Goal: Task Accomplishment & Management: Complete application form

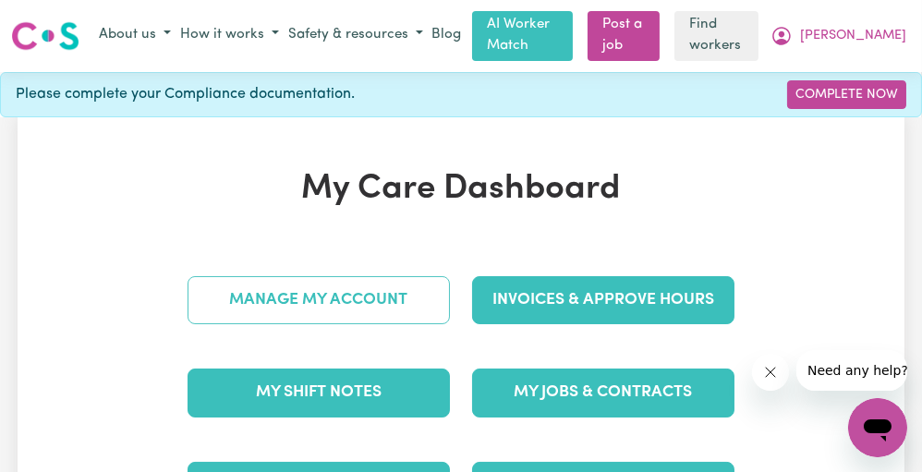
click at [381, 293] on link "Manage My Account" at bounding box center [319, 300] width 262 height 48
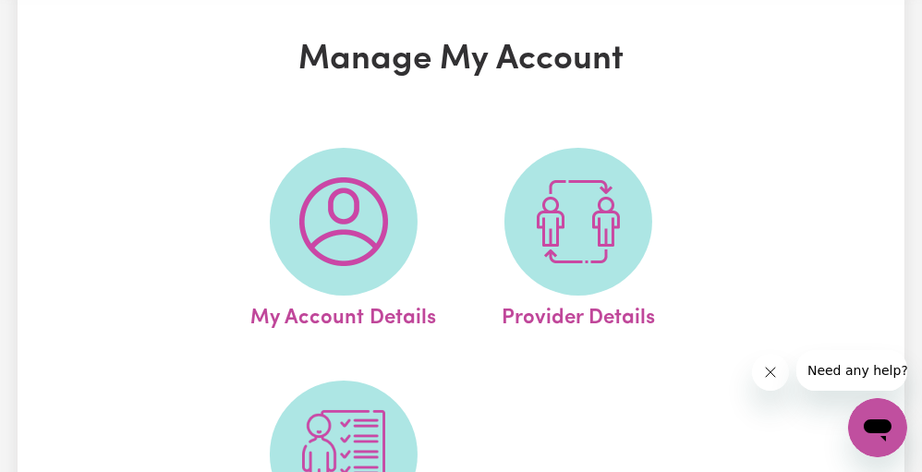
scroll to position [86, 0]
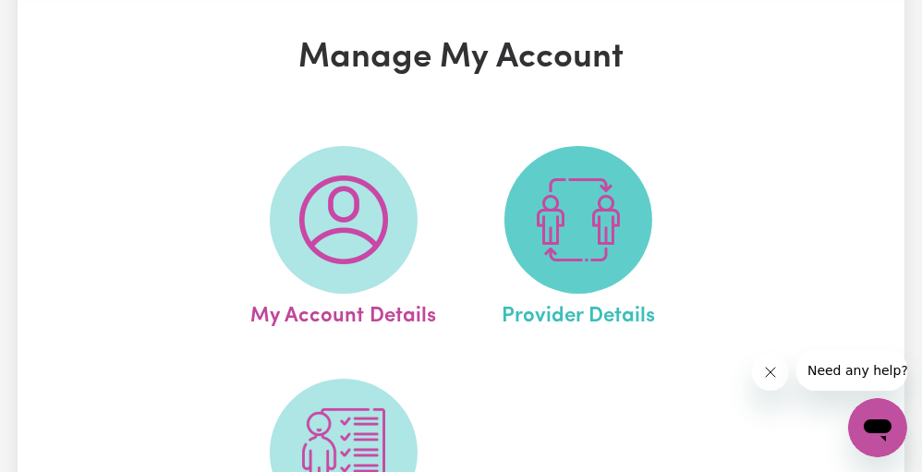
click at [554, 194] on img at bounding box center [578, 220] width 89 height 89
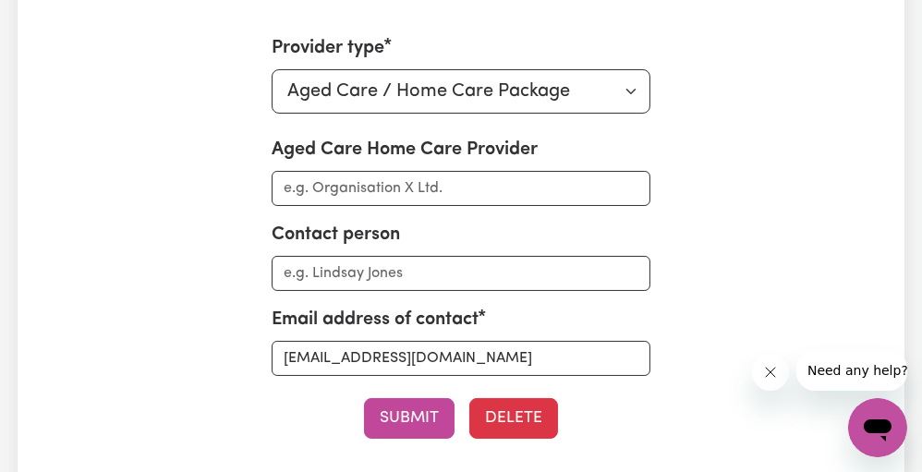
scroll to position [173, 0]
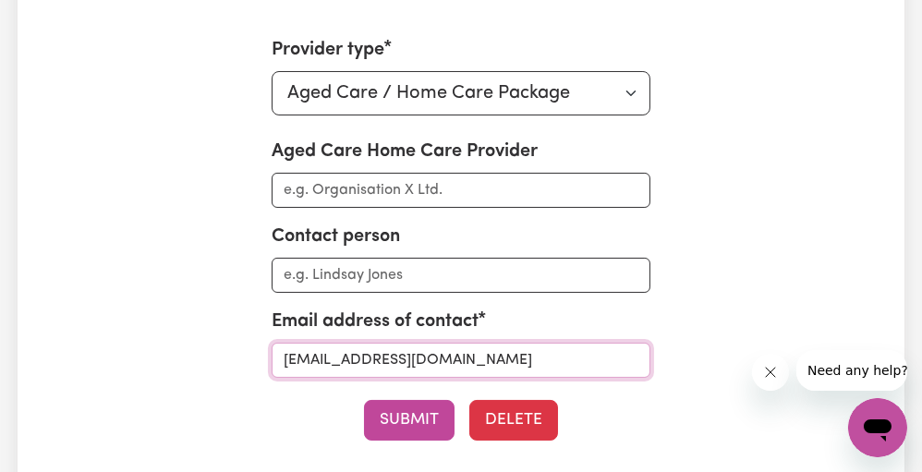
click at [444, 351] on input "[EMAIL_ADDRESS][DOMAIN_NAME]" at bounding box center [462, 360] width 380 height 35
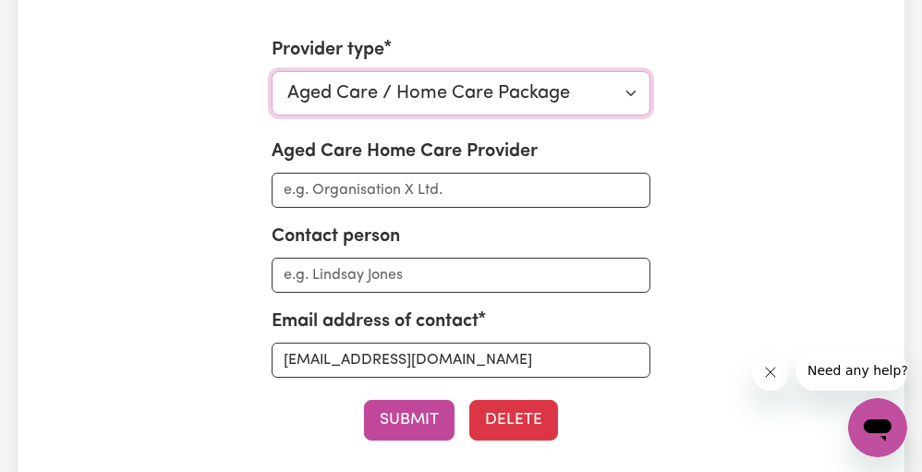
click at [603, 108] on select "Select your provider type... Privately Aged Care / Home Care Package NDIS Fundi…" at bounding box center [462, 93] width 380 height 44
select select "NDIS_FUNDING_PLAN_MANAGED"
click at [272, 71] on select "Select your provider type... Privately Aged Care / Home Care Package NDIS Fundi…" at bounding box center [462, 93] width 380 height 44
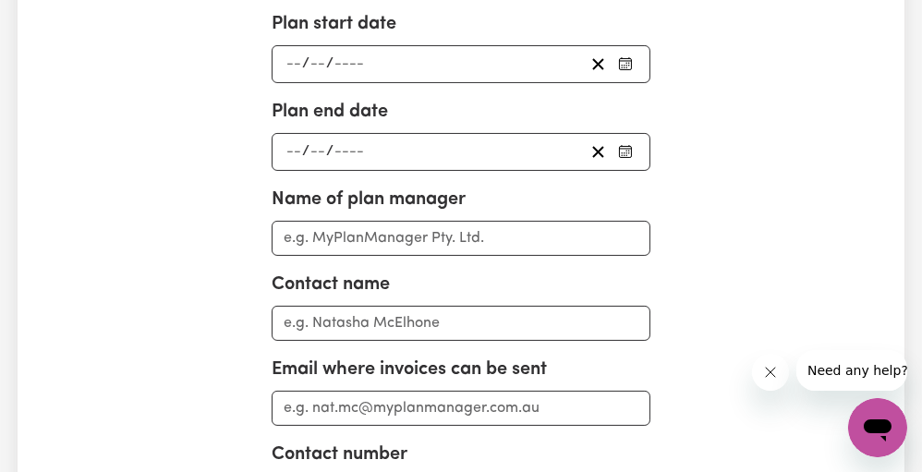
scroll to position [387, 0]
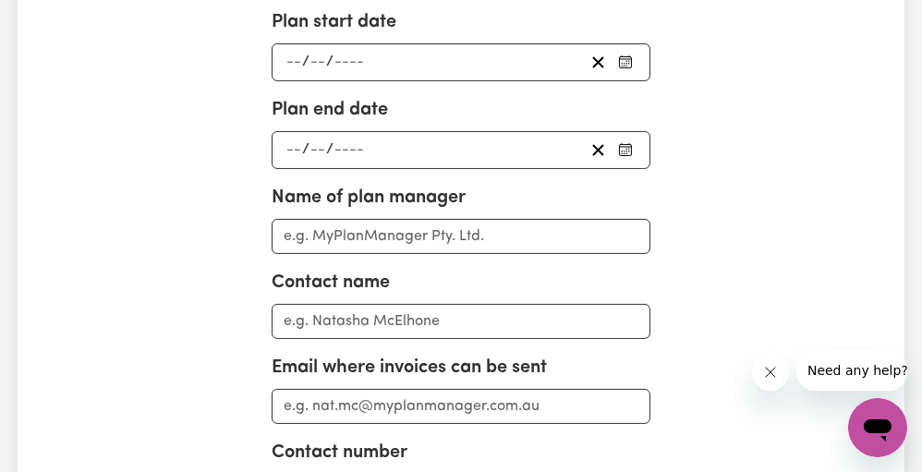
click at [465, 214] on div "Name of plan manager" at bounding box center [462, 219] width 380 height 70
click at [462, 229] on input "Name of plan manager" at bounding box center [462, 236] width 380 height 35
paste input "[EMAIL_ADDRESS][DOMAIN_NAME]"
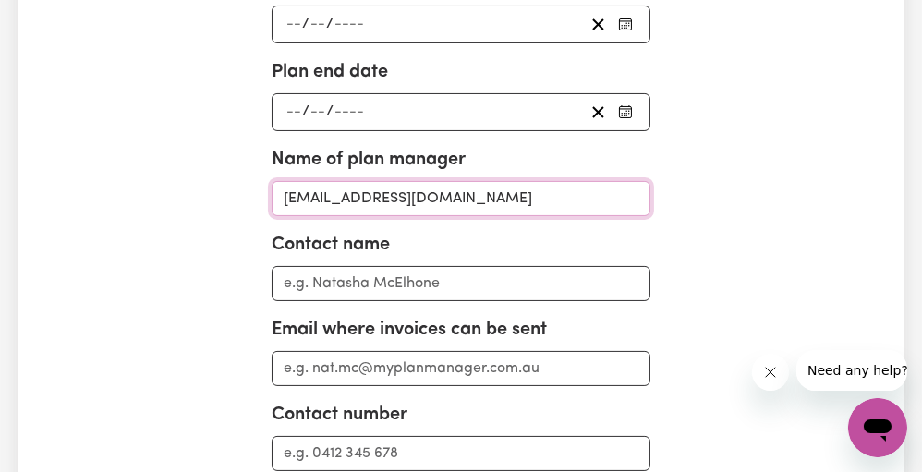
scroll to position [450, 0]
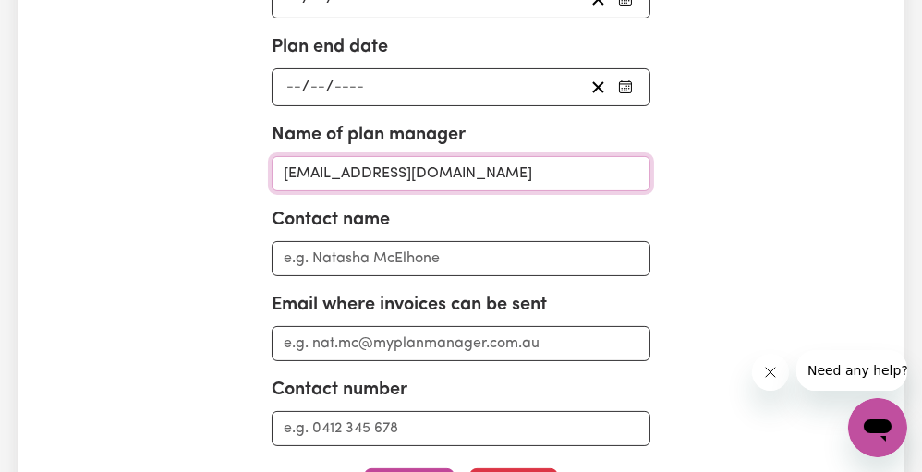
type input "[EMAIL_ADDRESS][DOMAIN_NAME]"
click at [430, 340] on input "Email where invoices can be sent" at bounding box center [462, 343] width 380 height 35
paste input "[EMAIL_ADDRESS][DOMAIN_NAME]"
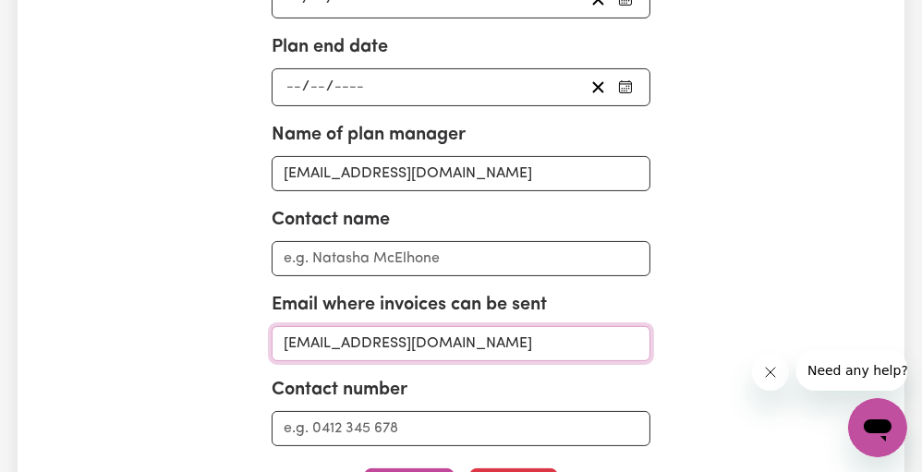
type input "[EMAIL_ADDRESS][DOMAIN_NAME]"
click at [413, 166] on input "[EMAIL_ADDRESS][DOMAIN_NAME]" at bounding box center [462, 173] width 380 height 35
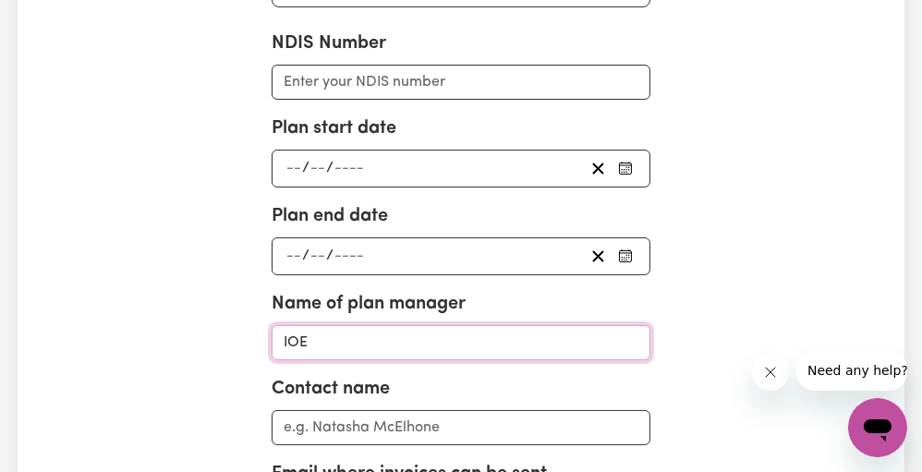
scroll to position [282, 0]
type input "IOE"
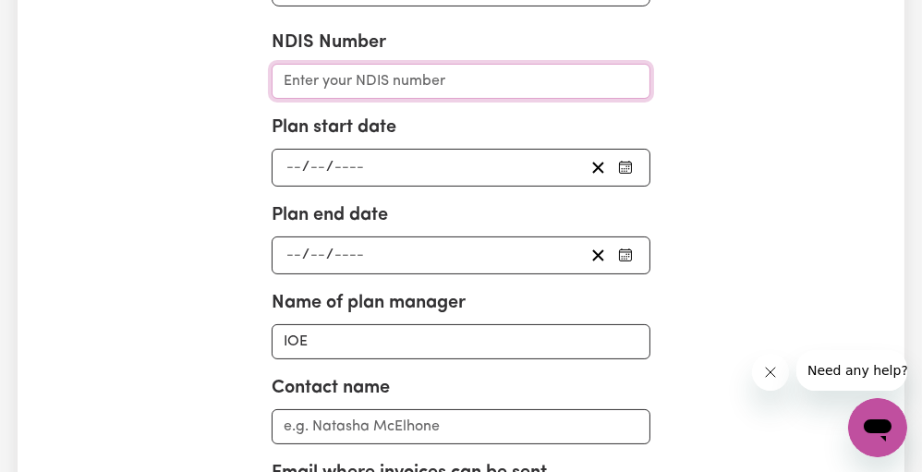
click at [396, 75] on input "NDIS Number" at bounding box center [462, 81] width 380 height 35
click at [348, 78] on input "430183287" at bounding box center [462, 81] width 380 height 35
drag, startPoint x: 331, startPoint y: 78, endPoint x: 367, endPoint y: 78, distance: 36.0
click at [367, 78] on input "430183287" at bounding box center [462, 81] width 380 height 35
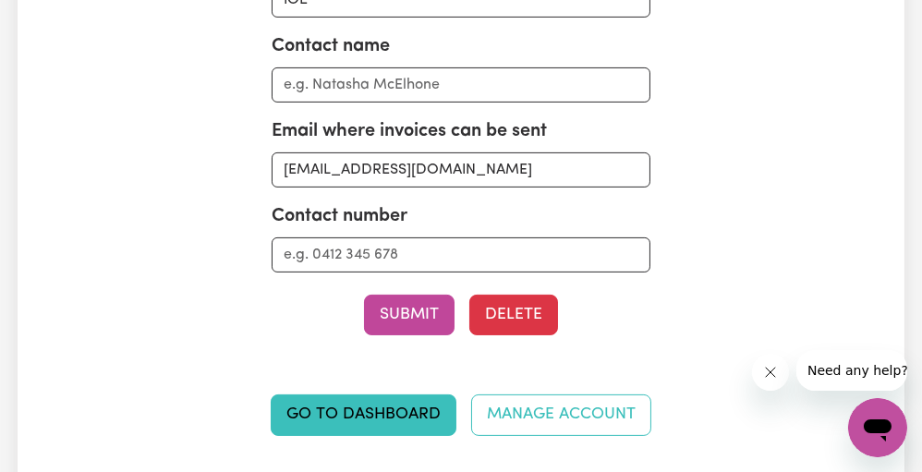
scroll to position [623, 0]
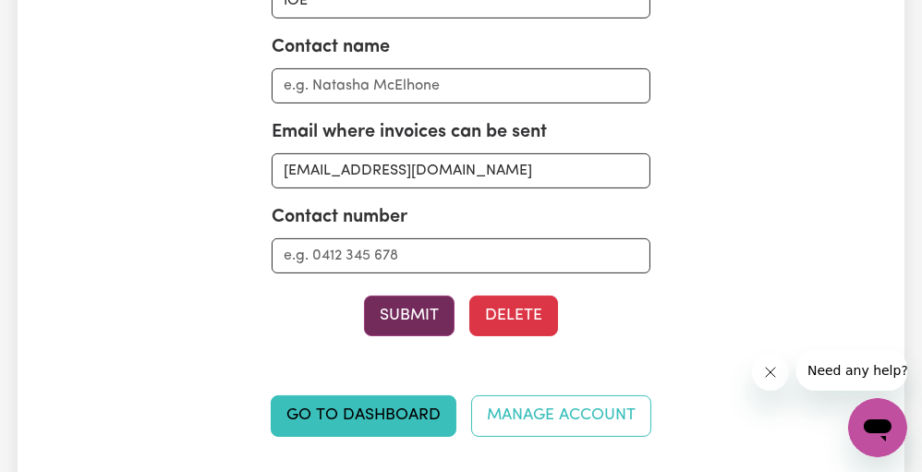
type input "430183287"
click at [416, 310] on button "Submit" at bounding box center [409, 316] width 91 height 41
click at [393, 296] on button "Submit" at bounding box center [409, 316] width 91 height 41
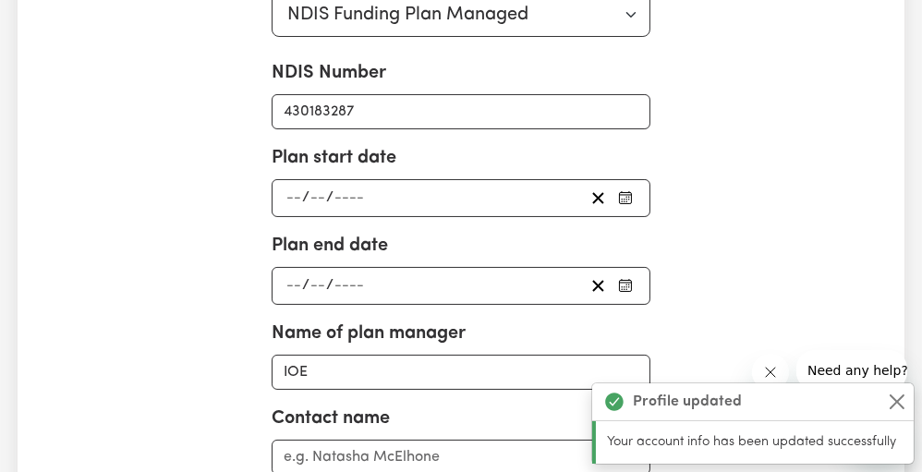
scroll to position [0, 0]
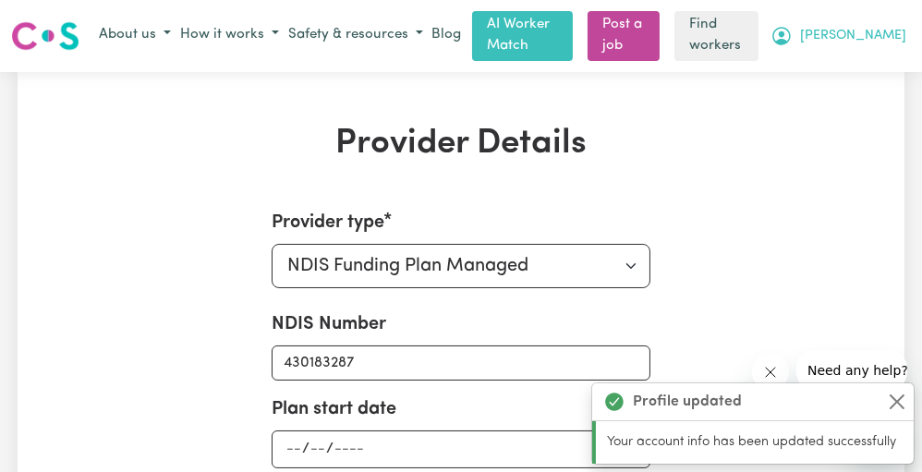
click at [870, 30] on button "[PERSON_NAME]" at bounding box center [838, 35] width 145 height 31
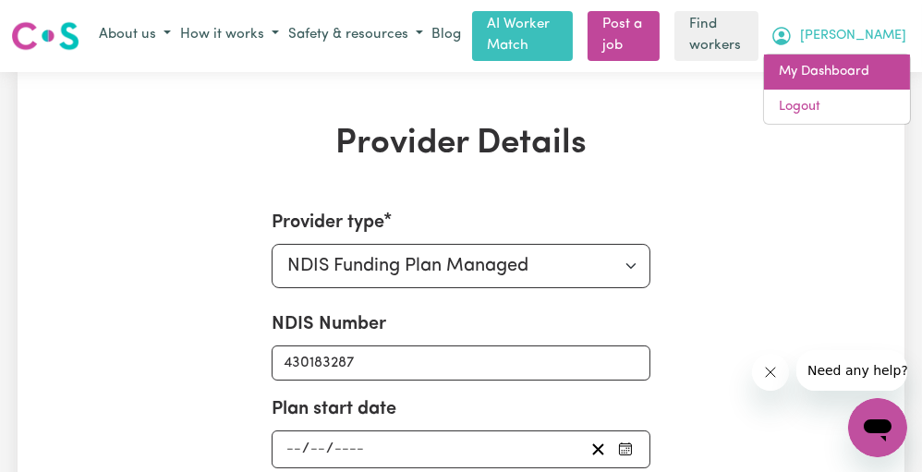
click at [843, 66] on link "My Dashboard" at bounding box center [837, 72] width 146 height 35
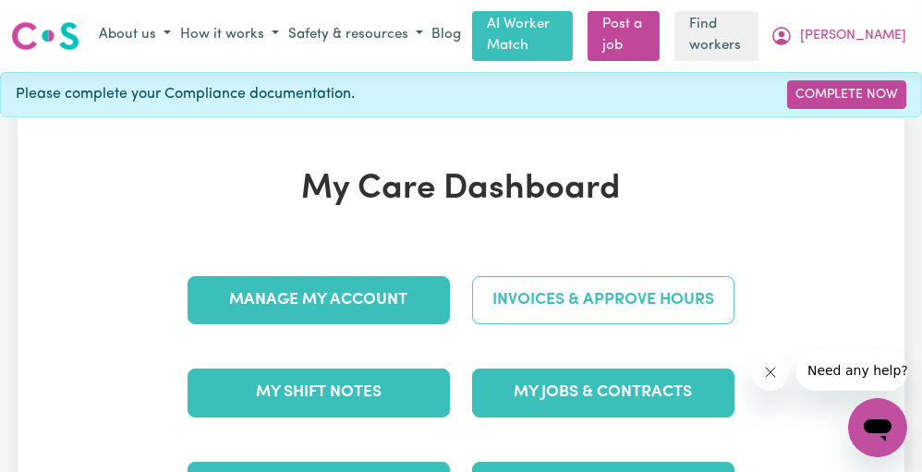
click at [549, 298] on link "Invoices & Approve Hours" at bounding box center [603, 300] width 262 height 48
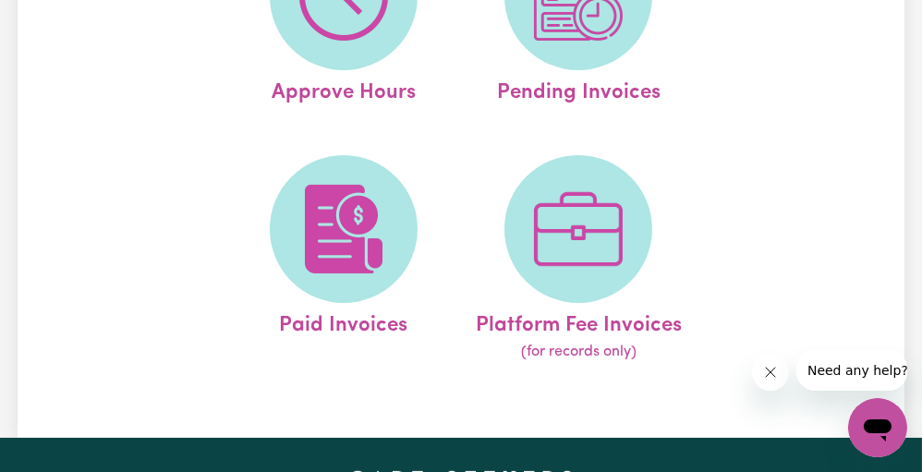
scroll to position [153, 0]
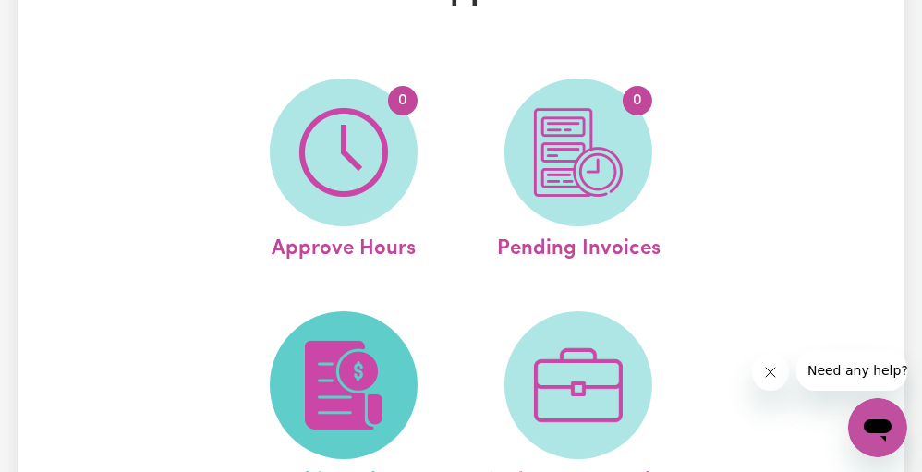
click at [331, 425] on img at bounding box center [343, 385] width 89 height 89
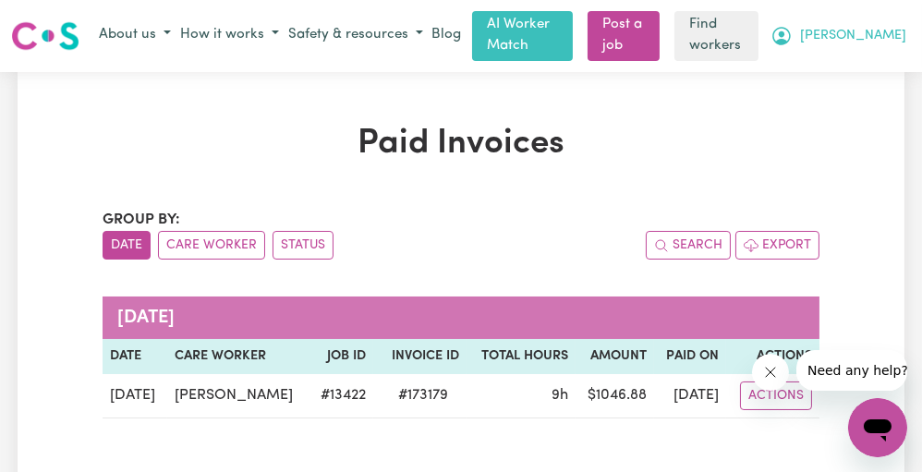
click at [879, 31] on span "[PERSON_NAME]" at bounding box center [853, 36] width 106 height 20
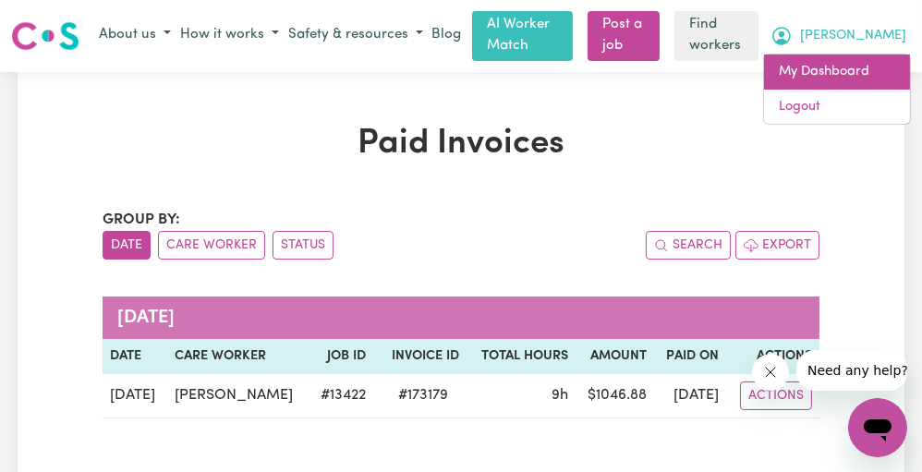
click at [852, 69] on link "My Dashboard" at bounding box center [837, 72] width 146 height 35
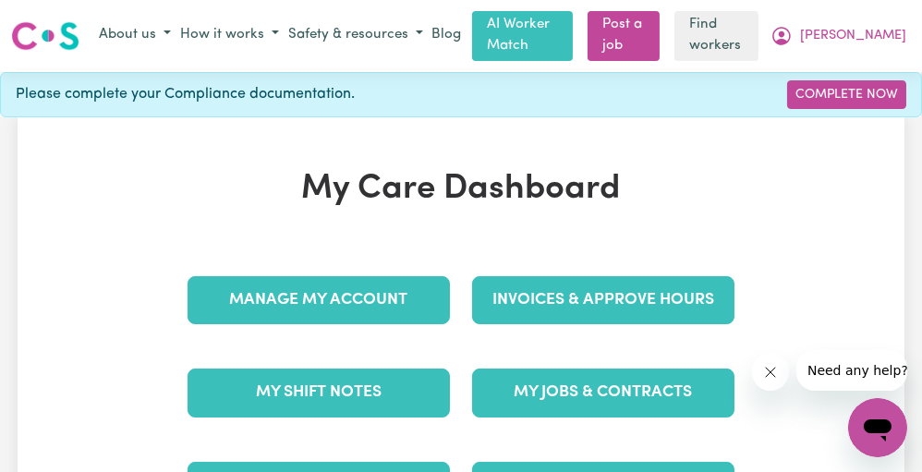
click at [309, 262] on div "Manage My Account" at bounding box center [318, 300] width 285 height 92
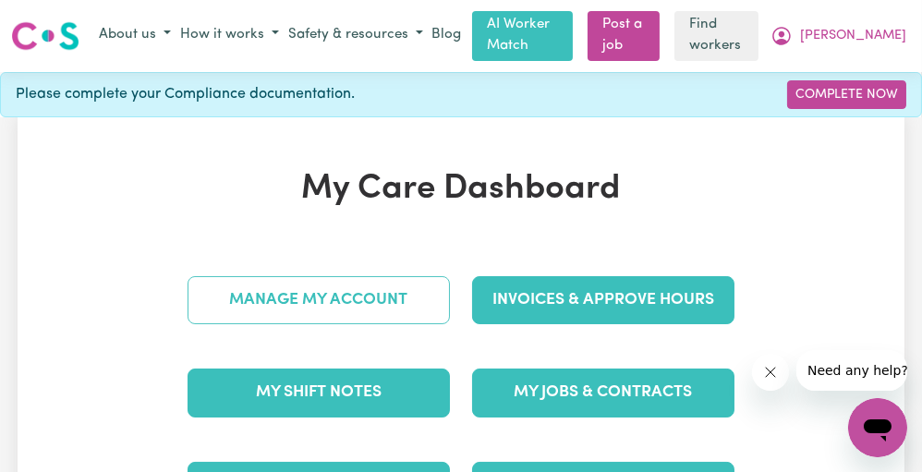
click at [297, 317] on link "Manage My Account" at bounding box center [319, 300] width 262 height 48
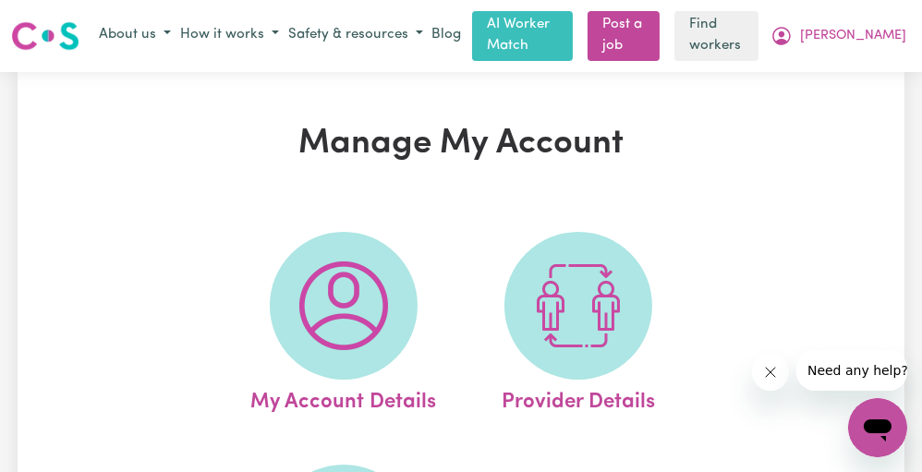
drag, startPoint x: 597, startPoint y: 218, endPoint x: 621, endPoint y: 6, distance: 213.8
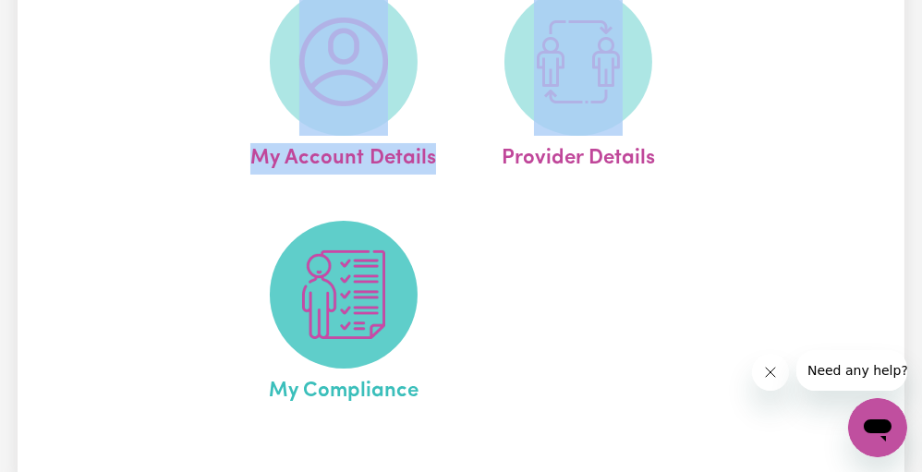
click at [406, 298] on span at bounding box center [344, 295] width 148 height 148
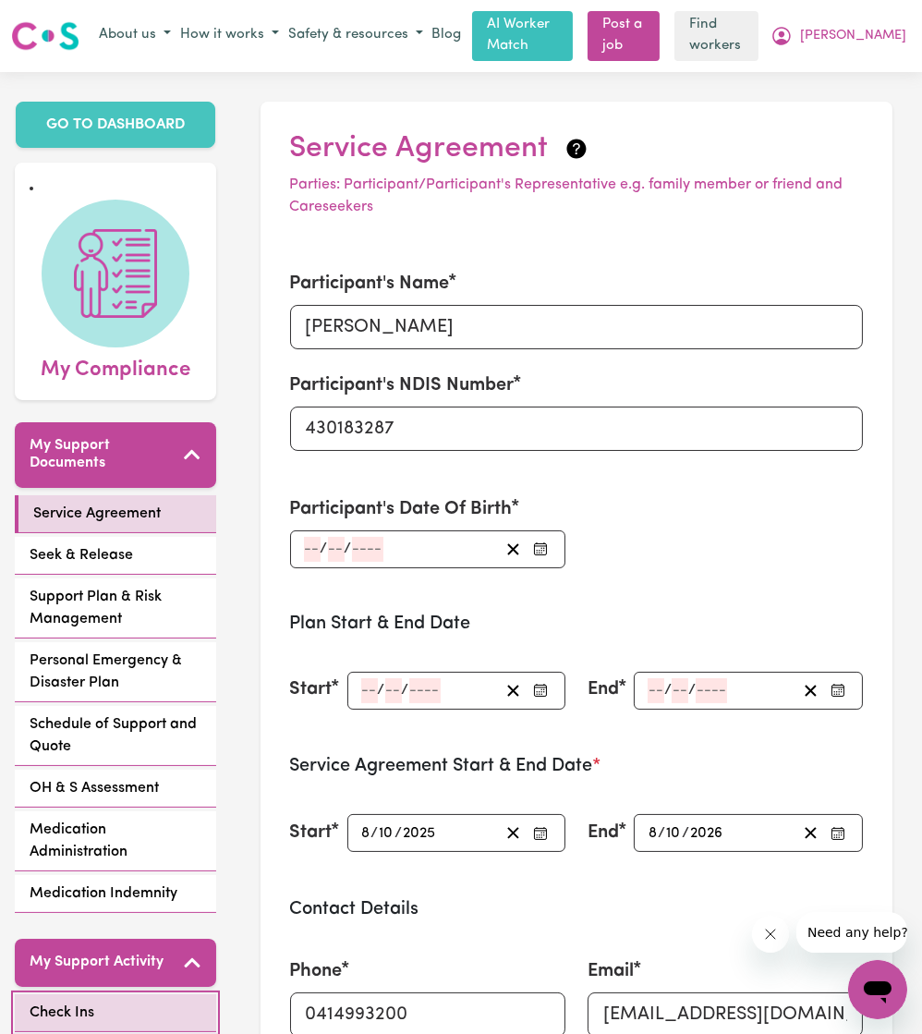
click at [116, 471] on link "Check Ins" at bounding box center [115, 1013] width 201 height 38
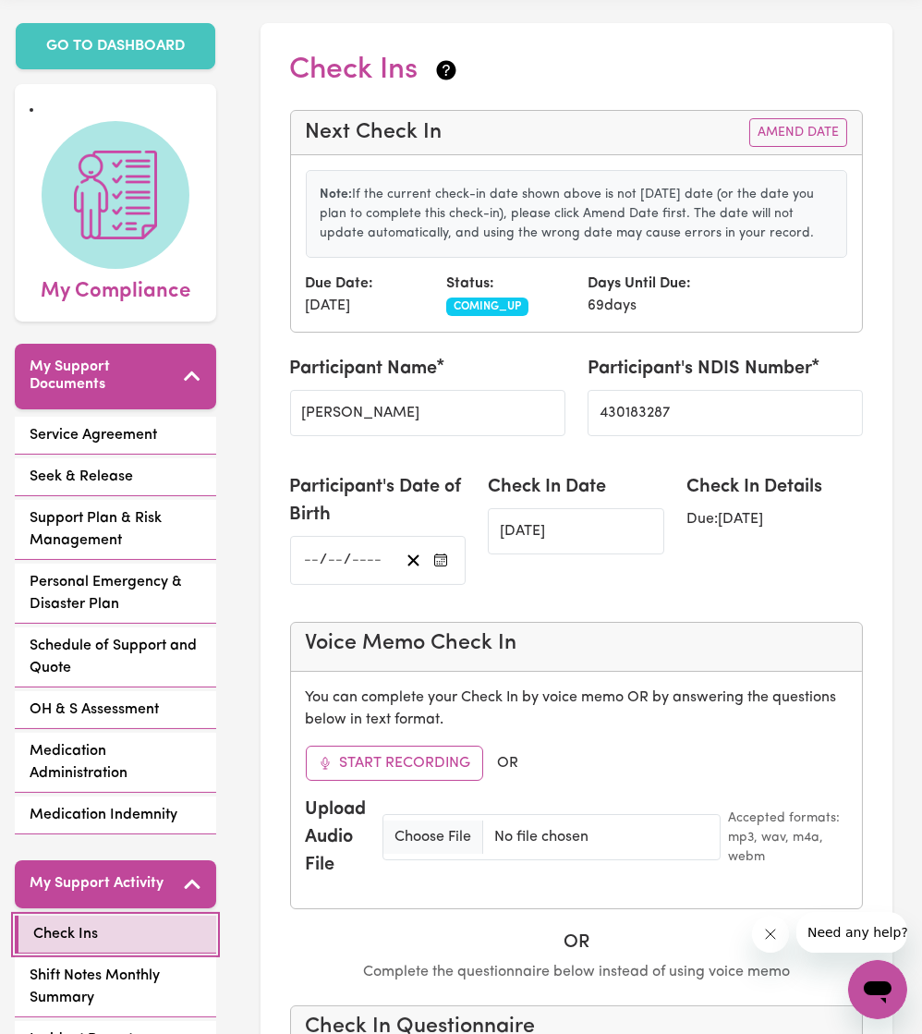
scroll to position [33, 0]
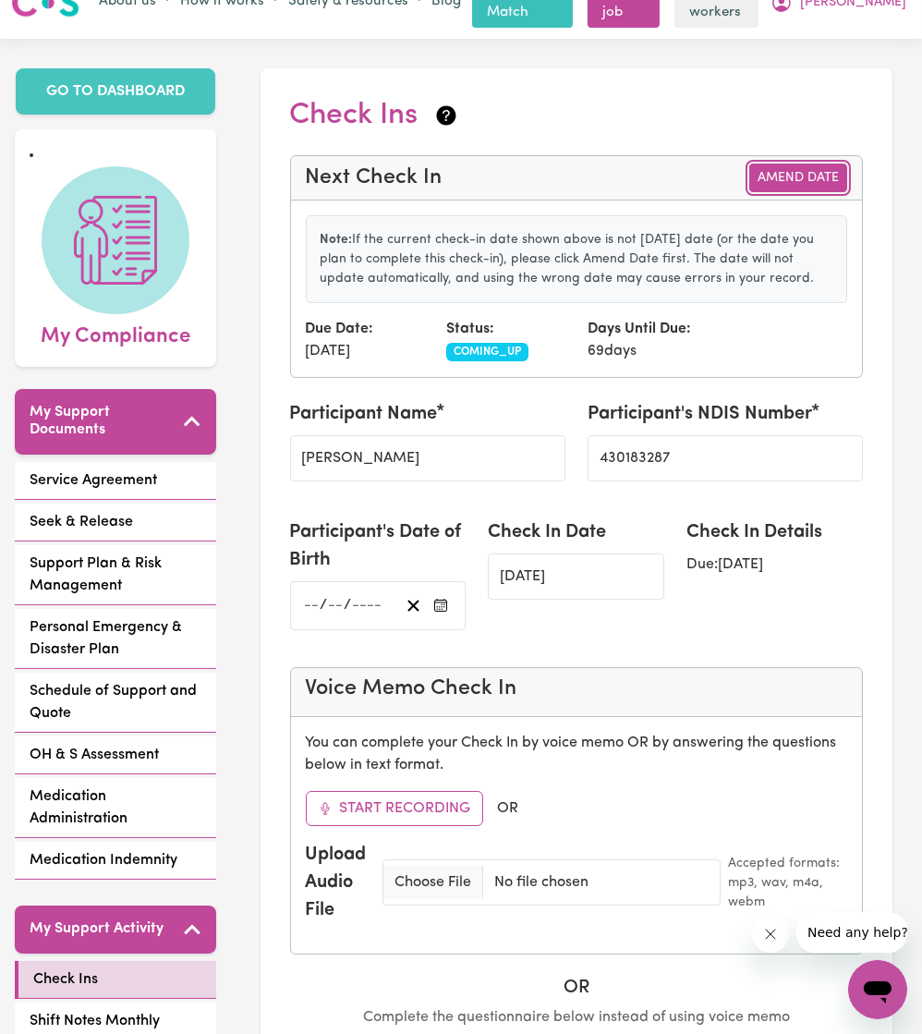
click at [803, 171] on button "Amend Date" at bounding box center [798, 178] width 98 height 29
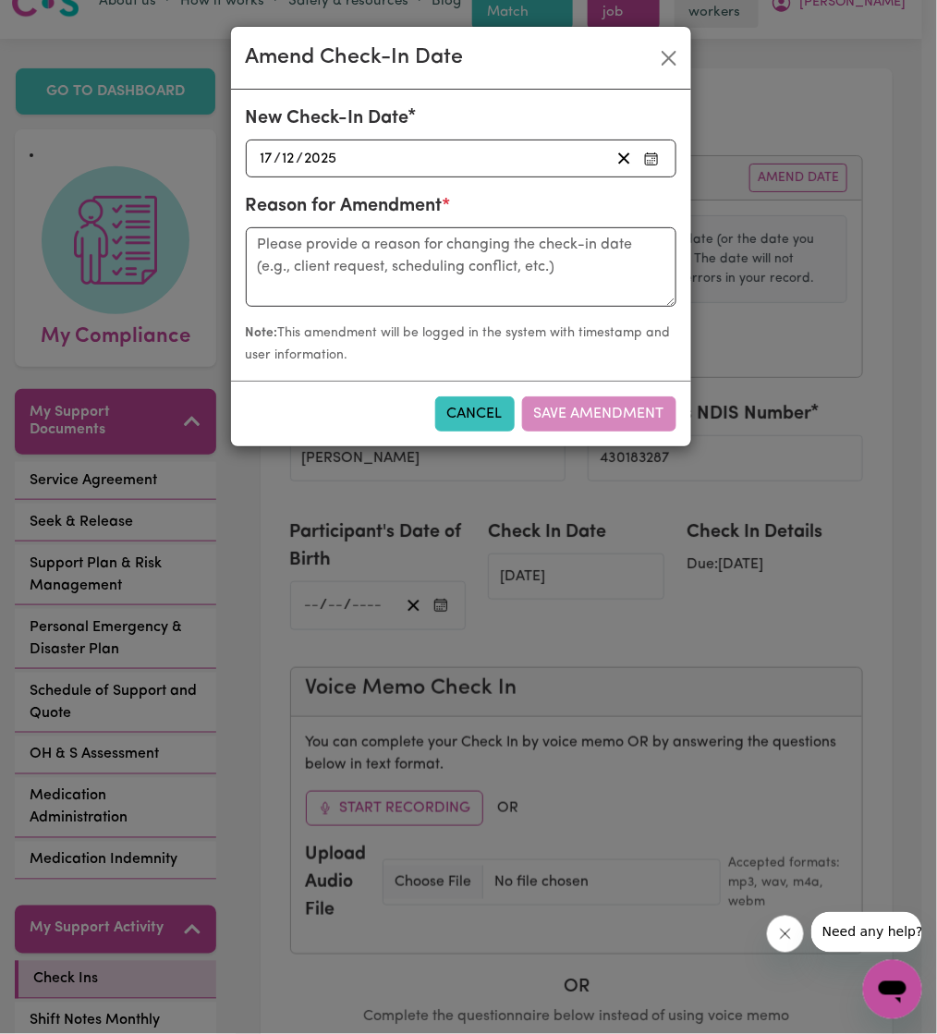
click at [545, 167] on div "[DATE] [DATE]" at bounding box center [434, 158] width 352 height 25
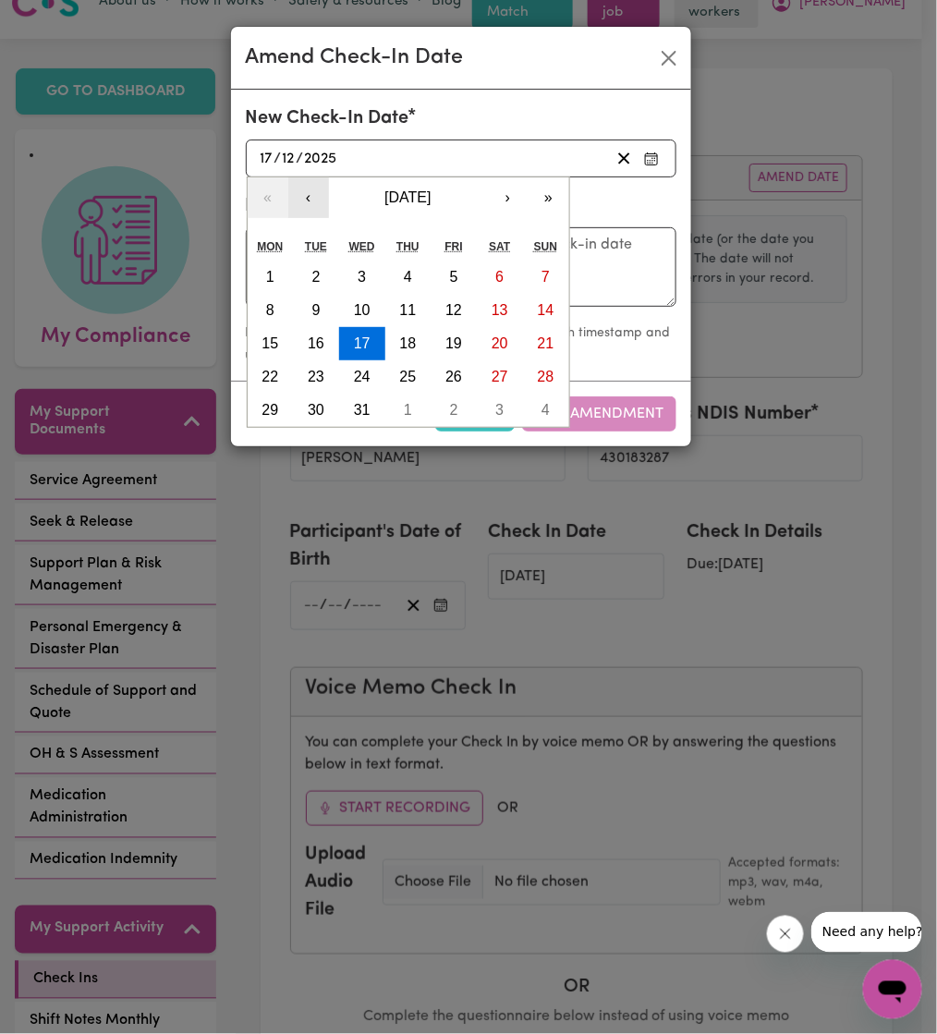
click at [314, 194] on button "‹" at bounding box center [308, 197] width 41 height 41
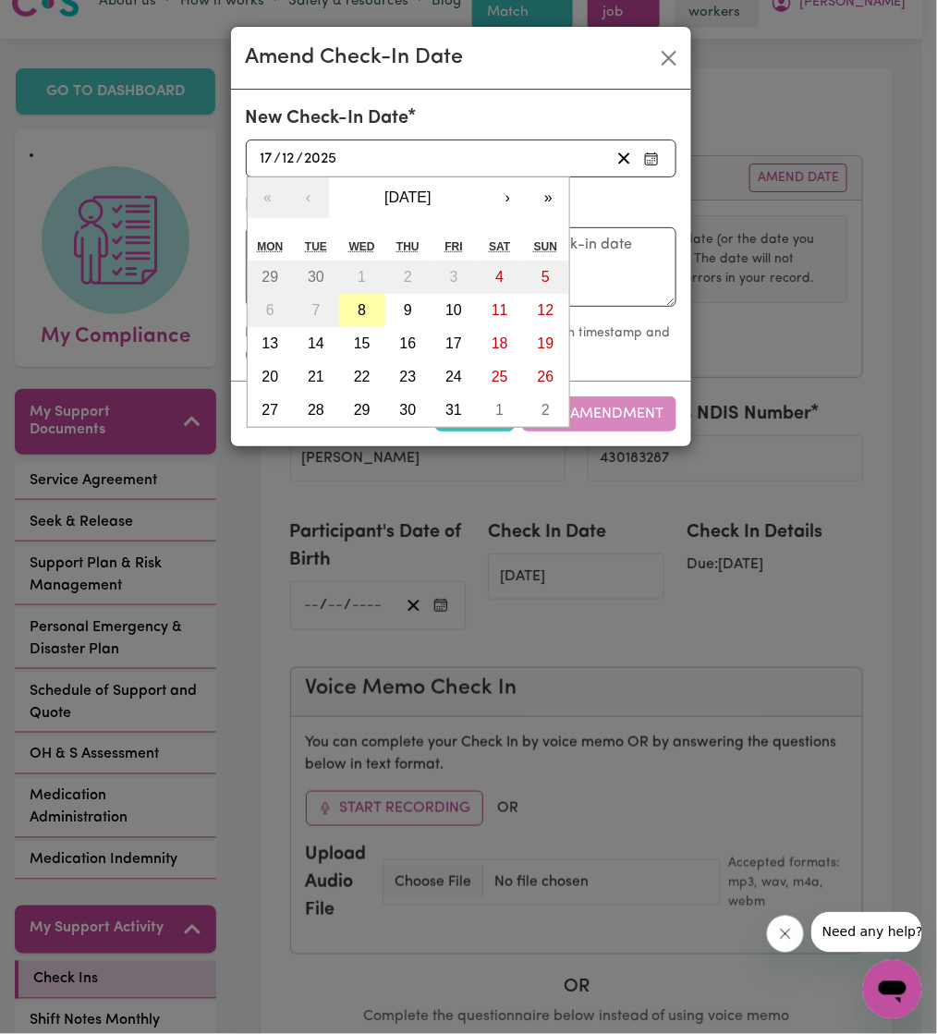
click at [366, 312] on button "8" at bounding box center [362, 310] width 46 height 33
type input "[DATE]"
type input "8"
type input "10"
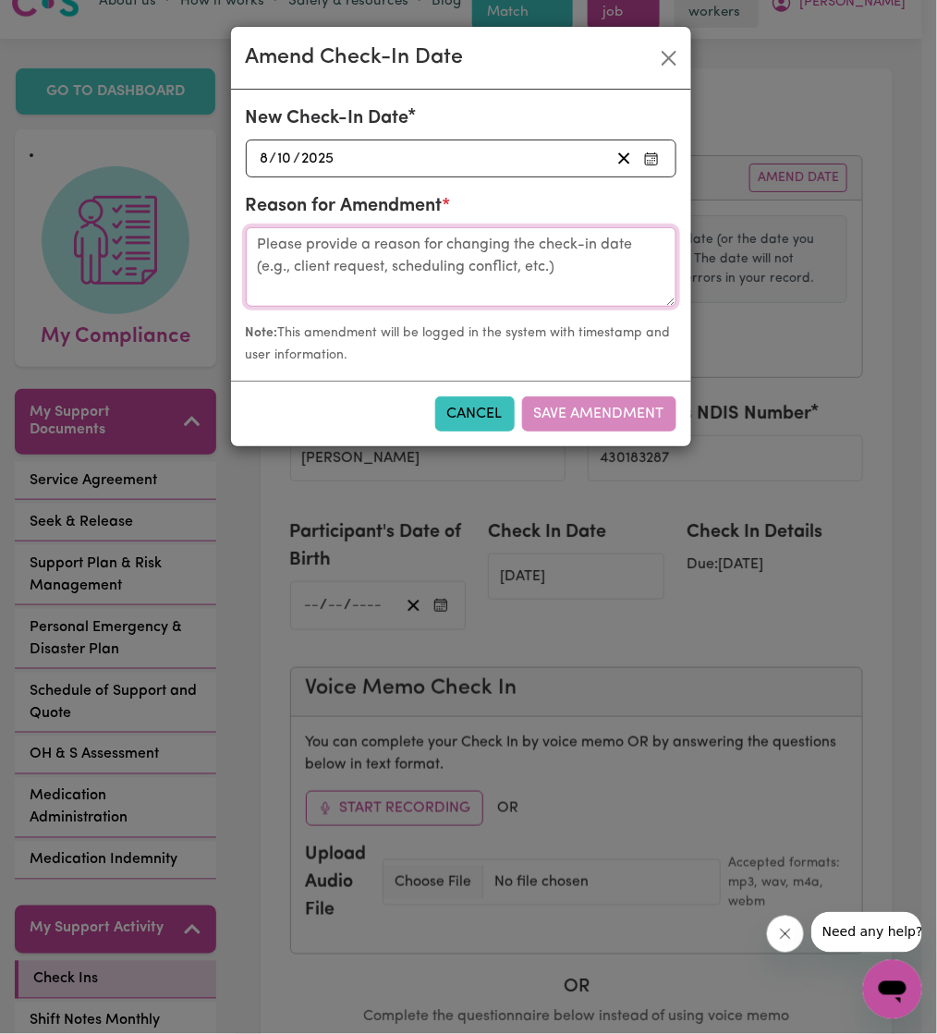
click at [388, 267] on textarea at bounding box center [461, 266] width 430 height 79
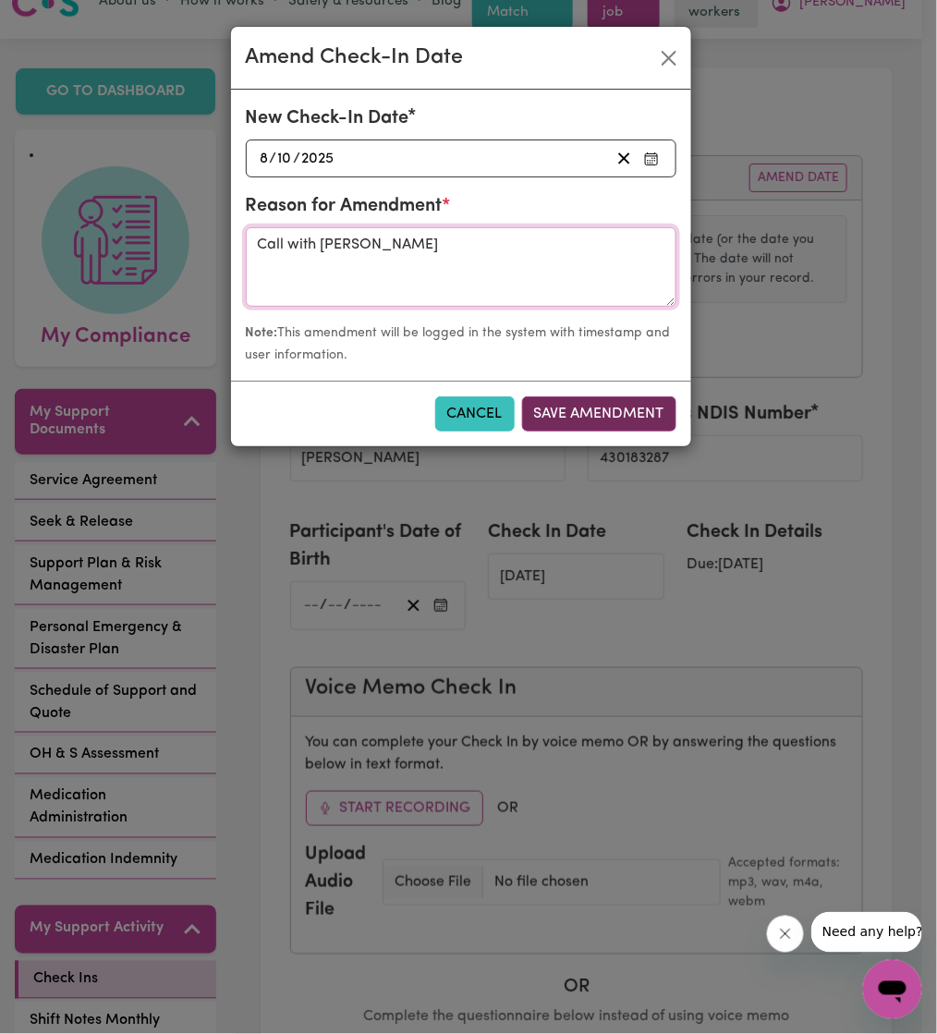
type textarea "Call with [PERSON_NAME]"
click at [558, 409] on button "Save Amendment" at bounding box center [599, 413] width 154 height 35
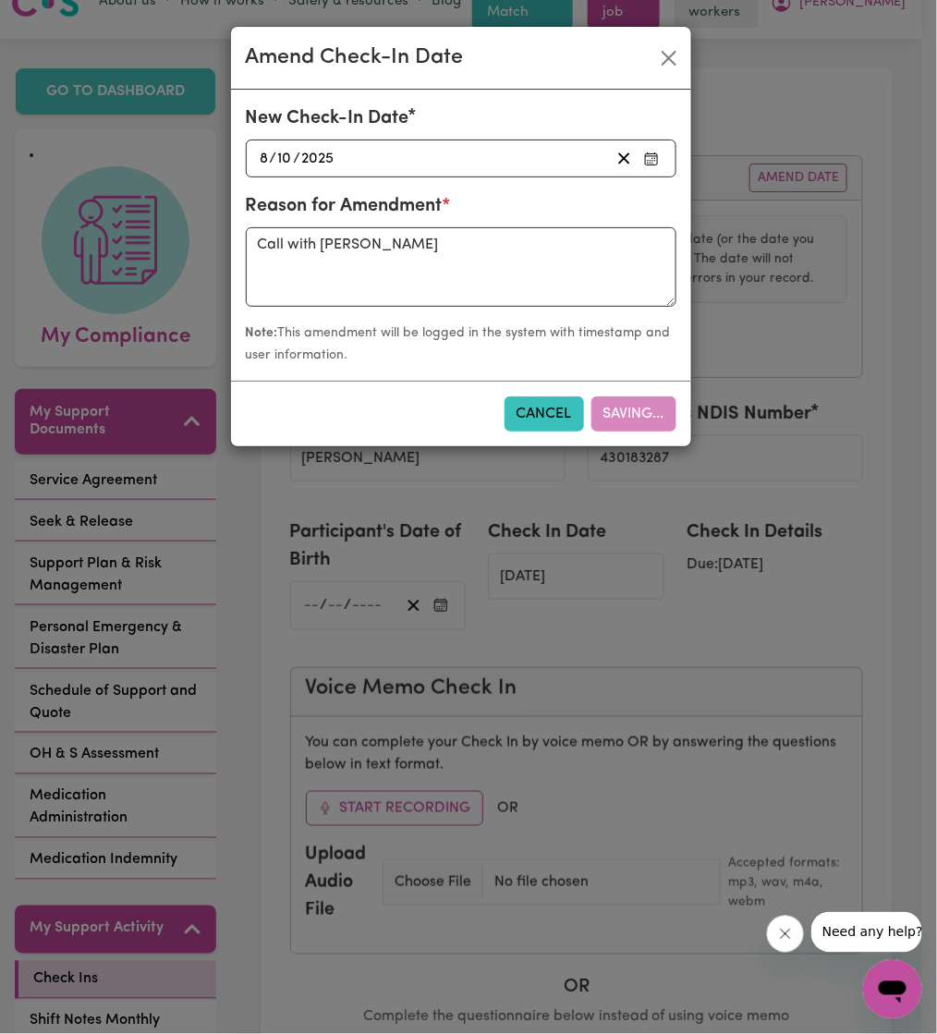
type input "[DATE]"
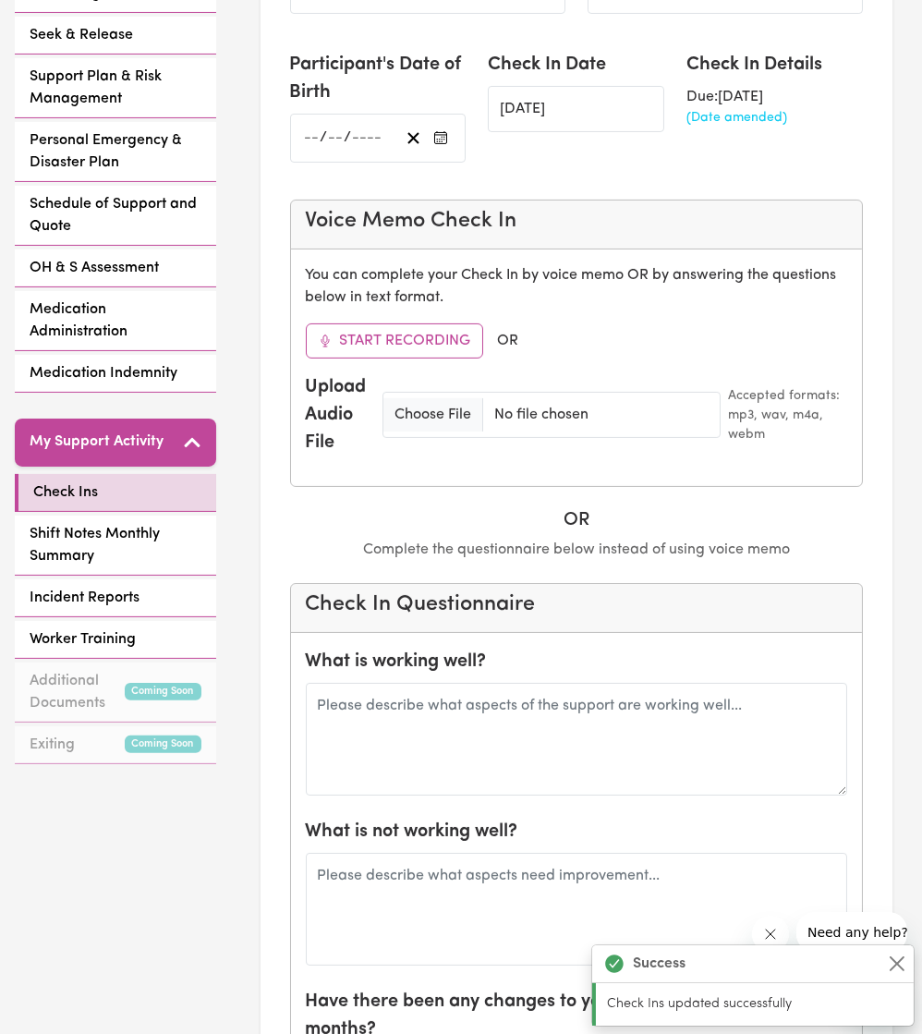
scroll to position [527, 0]
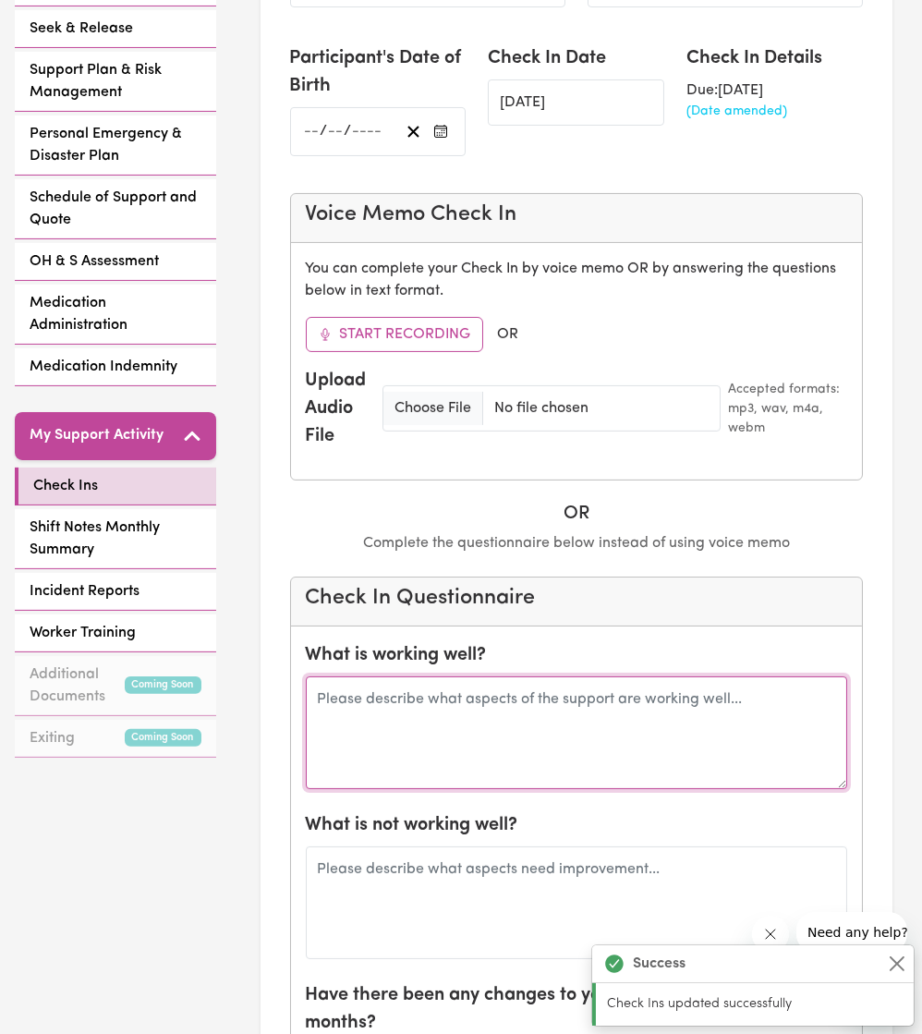
click at [470, 471] on textarea at bounding box center [577, 732] width 542 height 113
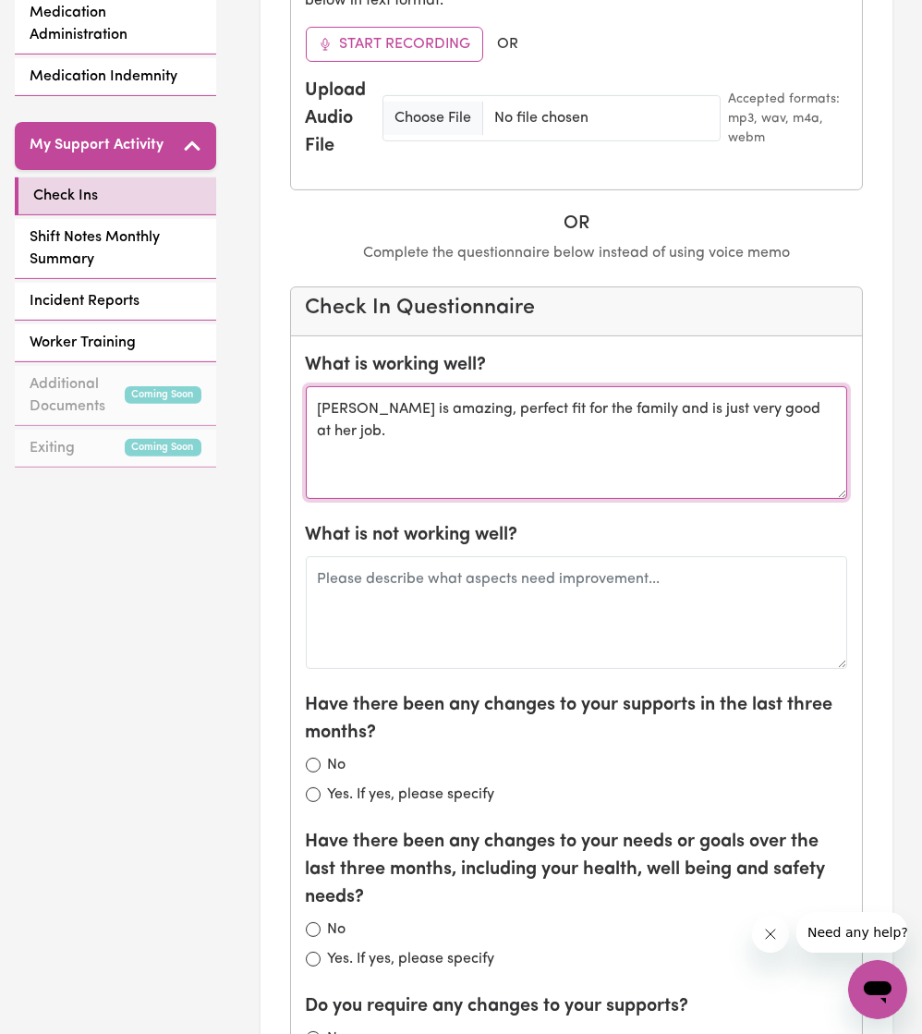
scroll to position [818, 0]
type textarea "[PERSON_NAME] is amazing, perfect fit for the family and is just very good at h…"
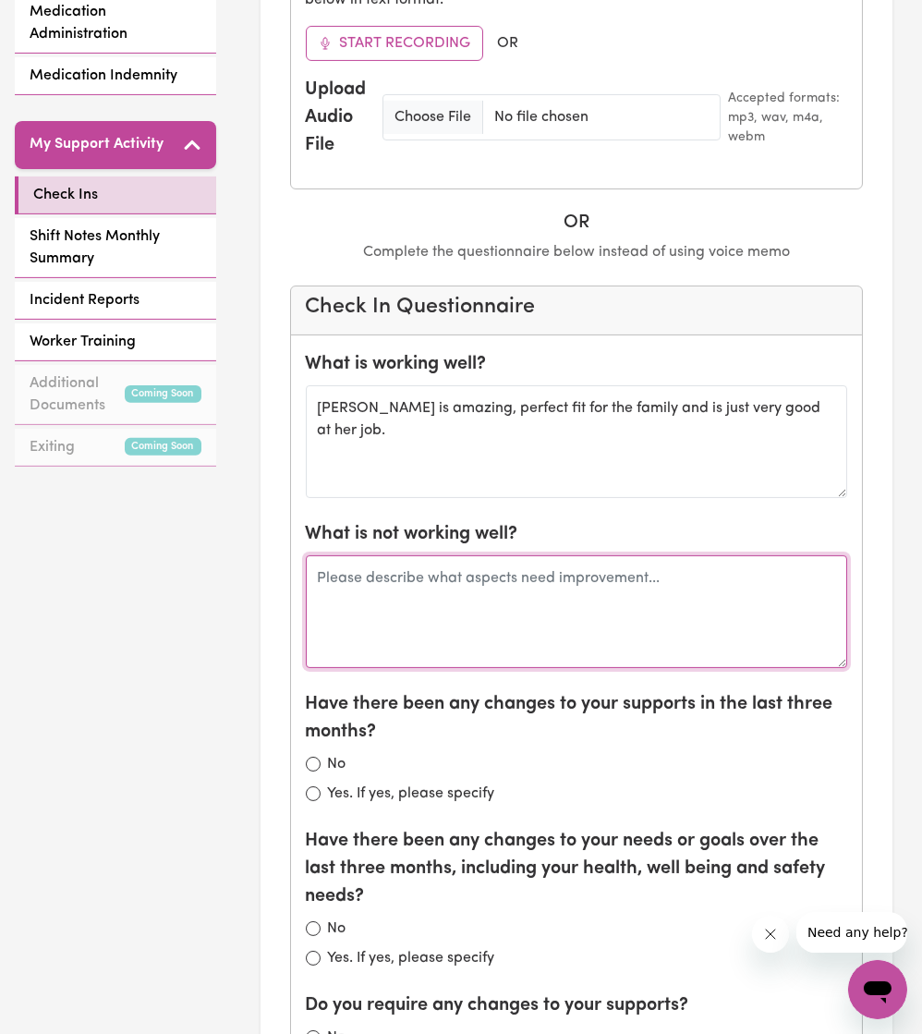
click at [430, 471] on textarea at bounding box center [577, 611] width 542 height 113
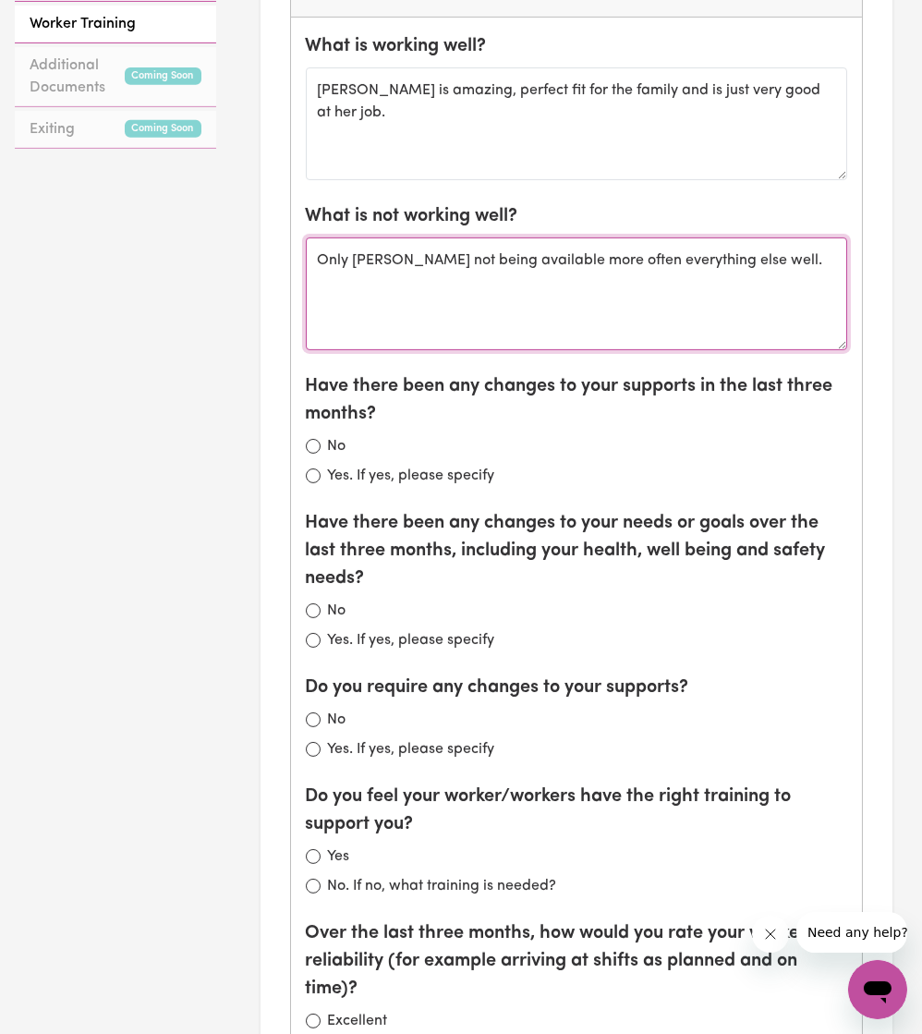
scroll to position [1147, 0]
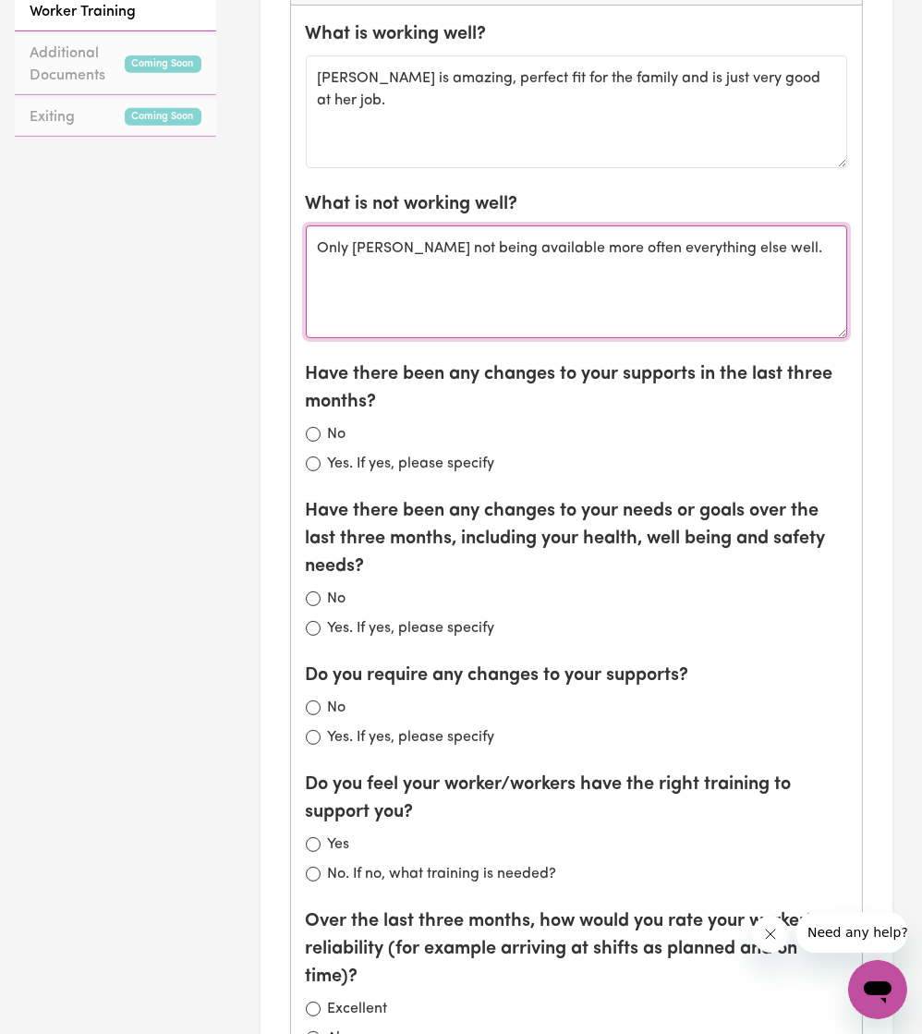
type textarea "Only [PERSON_NAME] not being available more often everything else well."
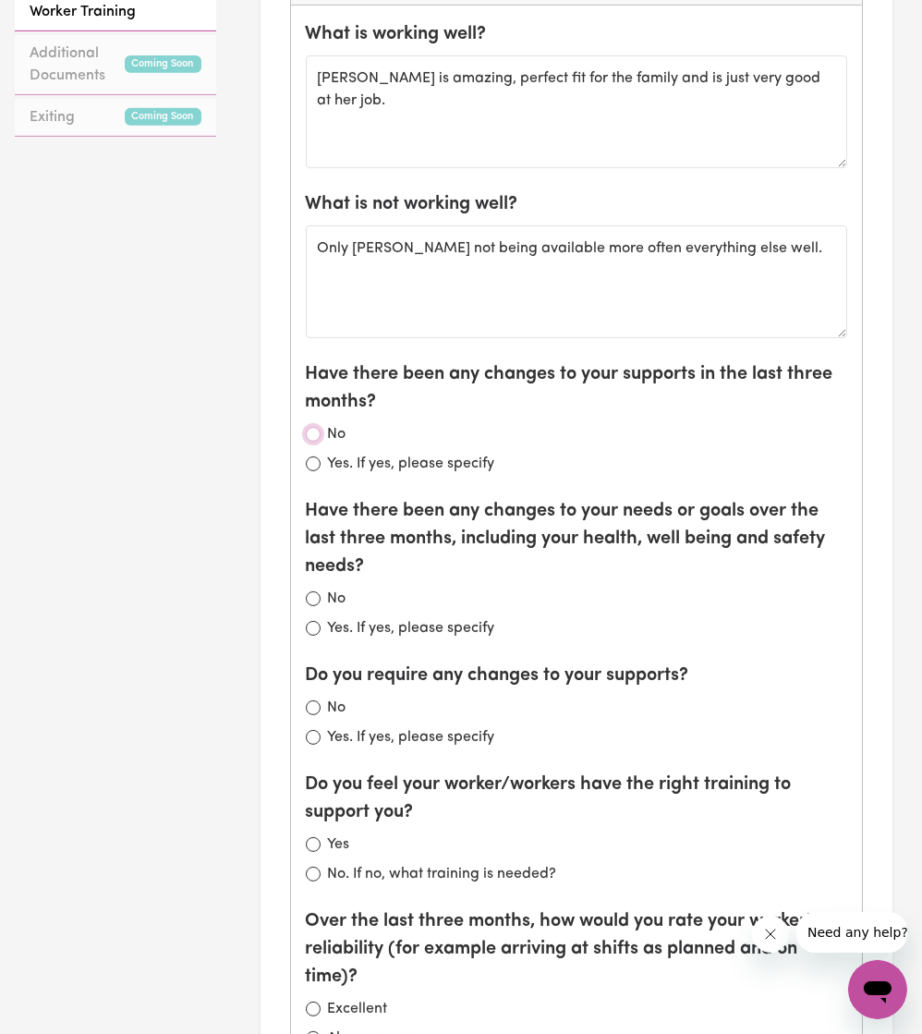
click at [312, 428] on input "No" at bounding box center [313, 434] width 15 height 15
radio input "true"
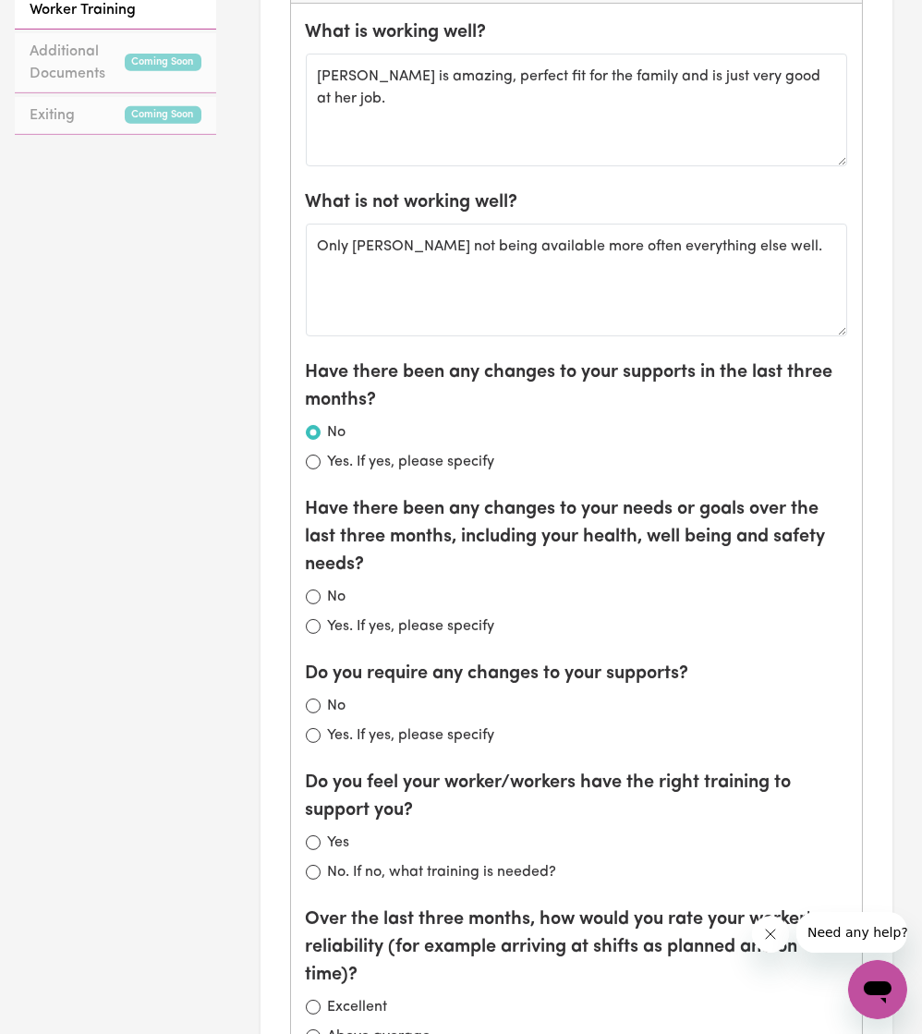
click at [322, 471] on div "No" at bounding box center [577, 597] width 542 height 22
click at [320, 471] on div "No" at bounding box center [577, 597] width 542 height 22
click at [311, 471] on input "No" at bounding box center [313, 596] width 15 height 15
radio input "true"
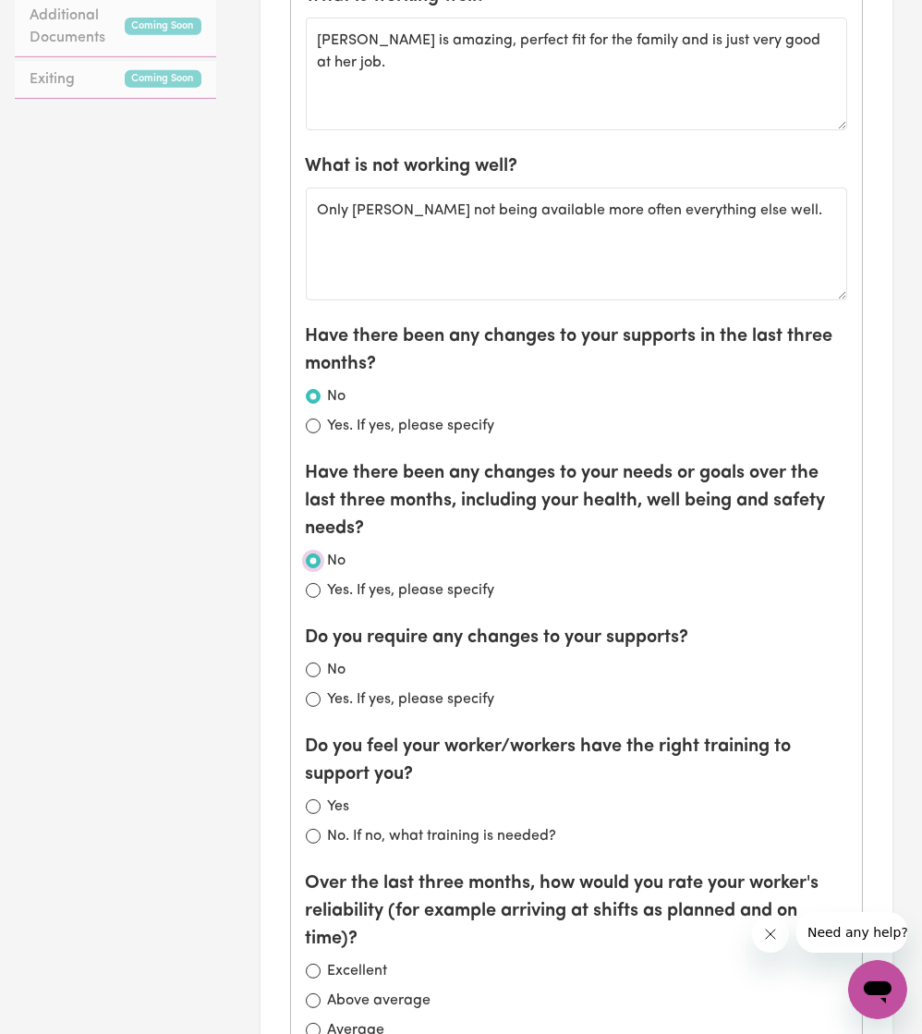
scroll to position [1184, 0]
click at [309, 471] on input "No" at bounding box center [313, 670] width 15 height 15
radio input "true"
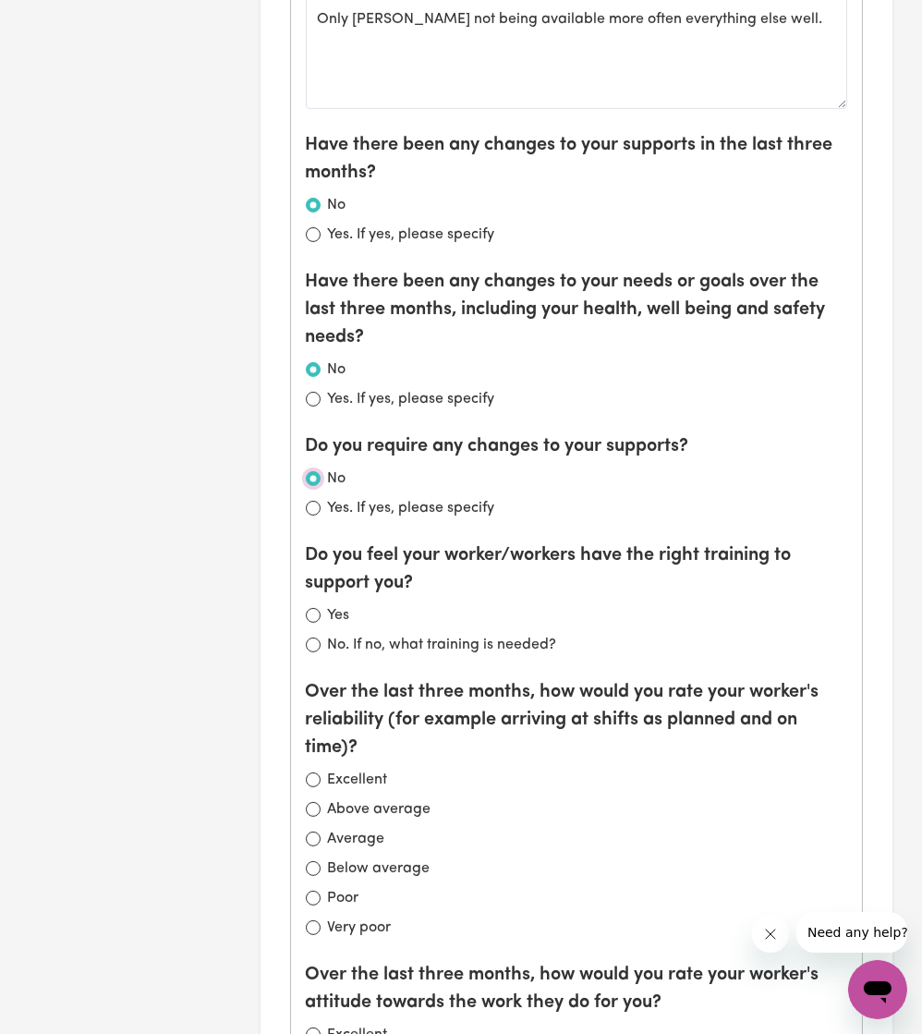
scroll to position [1379, 0]
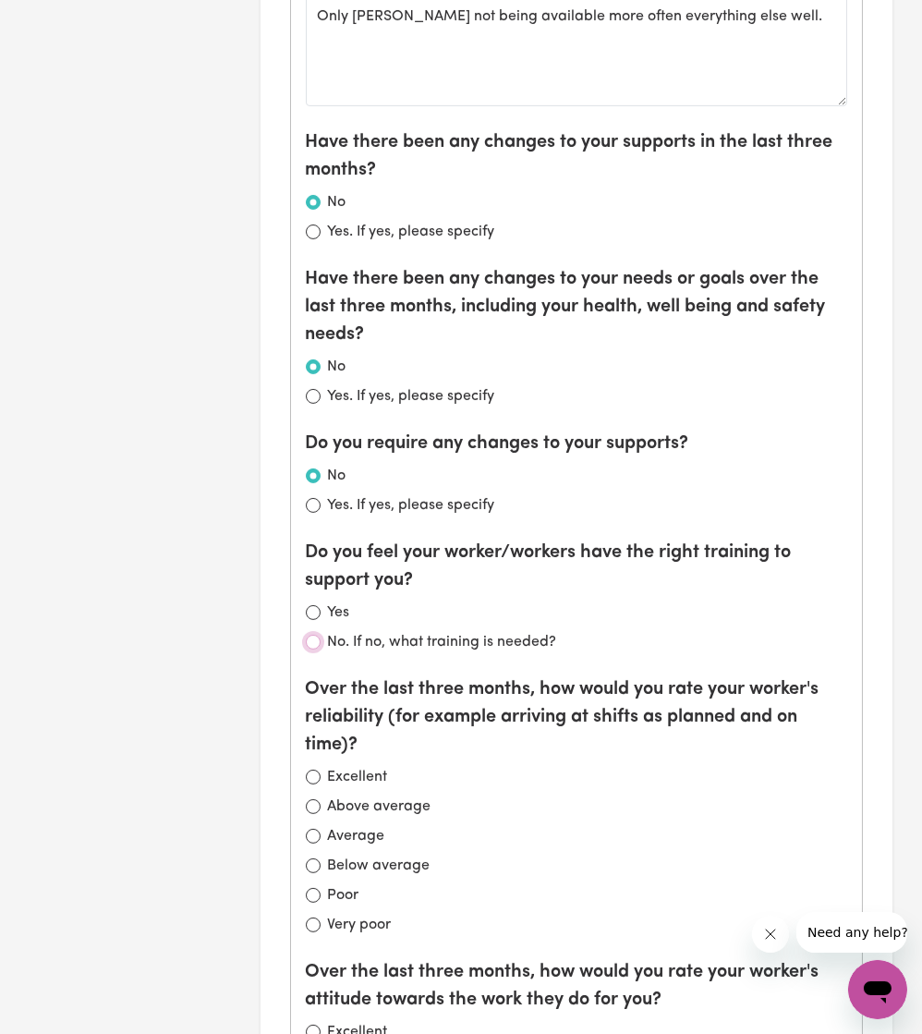
click at [315, 471] on input "No. If no, what training is needed?" at bounding box center [313, 642] width 15 height 15
radio input "true"
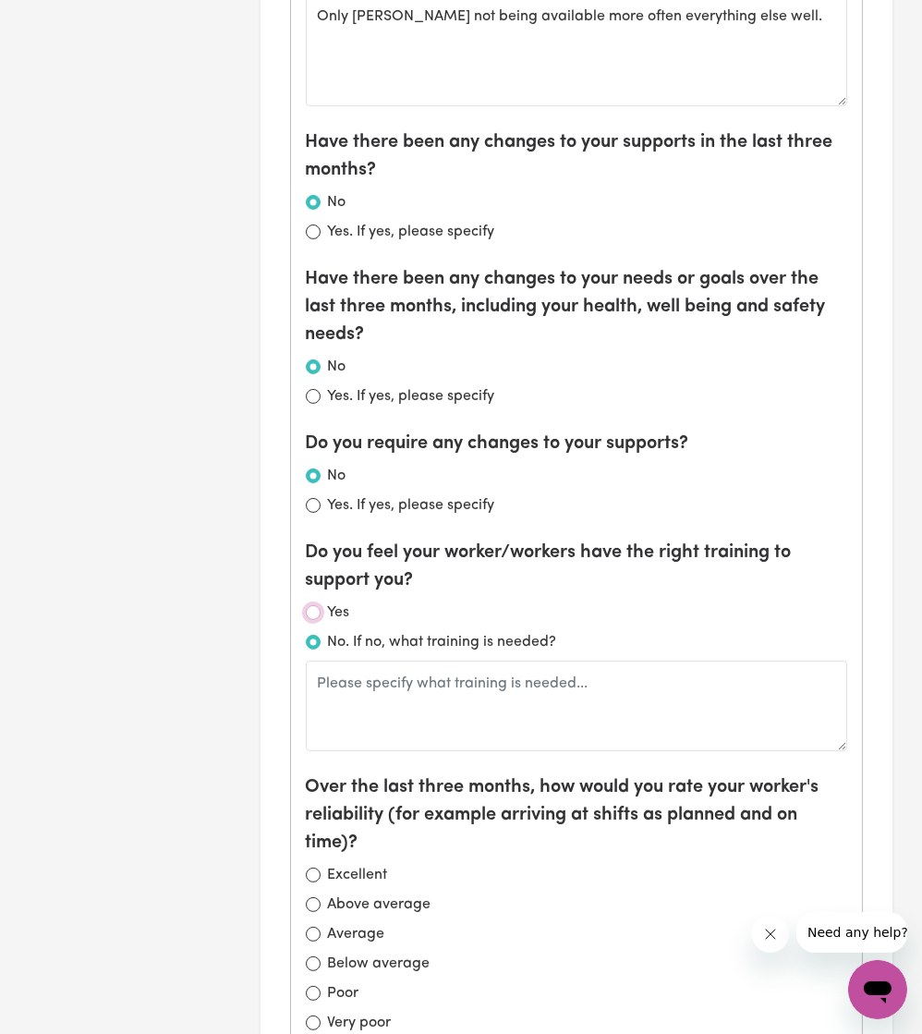
click at [318, 471] on input "Yes" at bounding box center [313, 612] width 15 height 15
radio input "true"
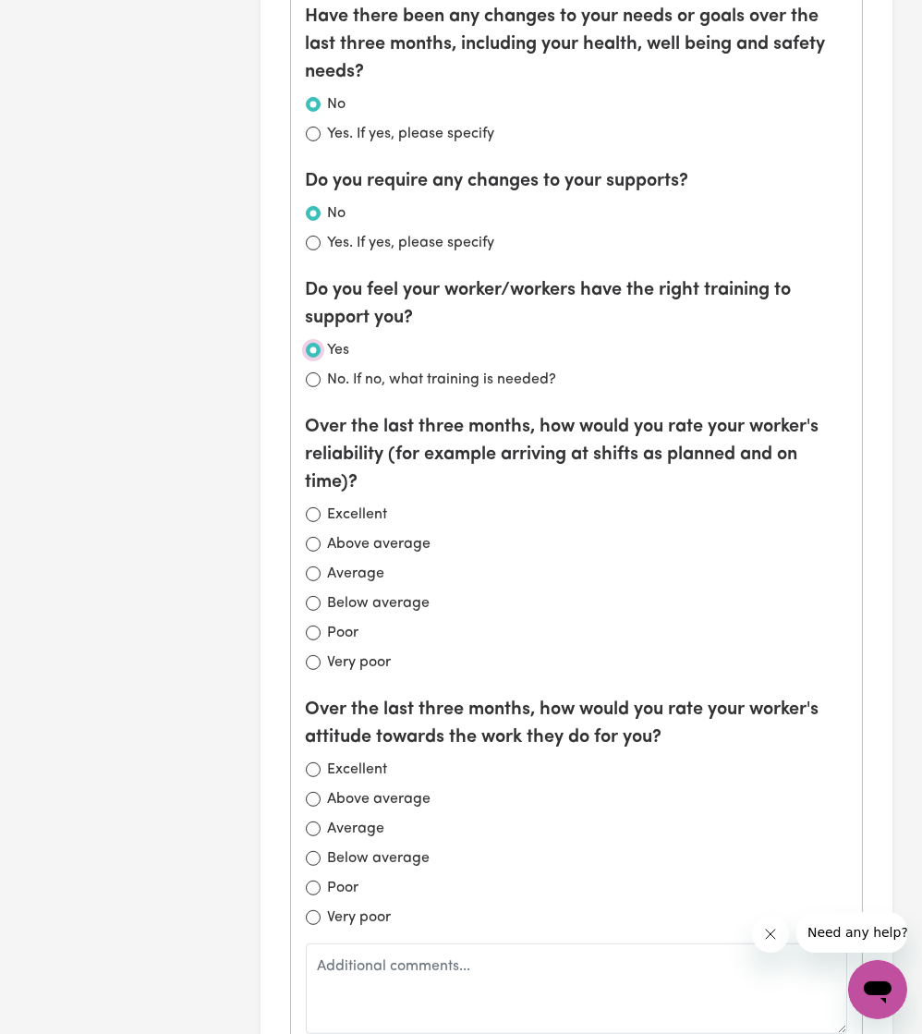
scroll to position [1641, 0]
click at [314, 471] on input "Excellent" at bounding box center [313, 515] width 15 height 15
radio input "true"
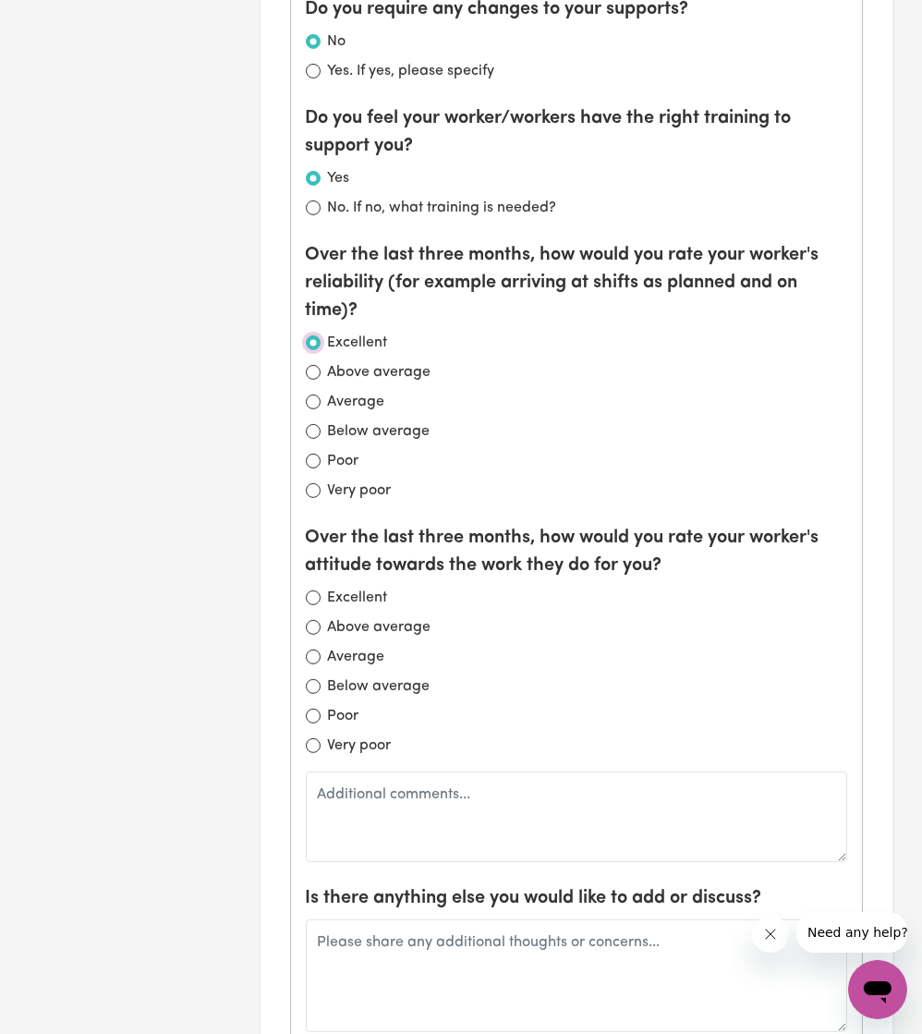
scroll to position [1848, 0]
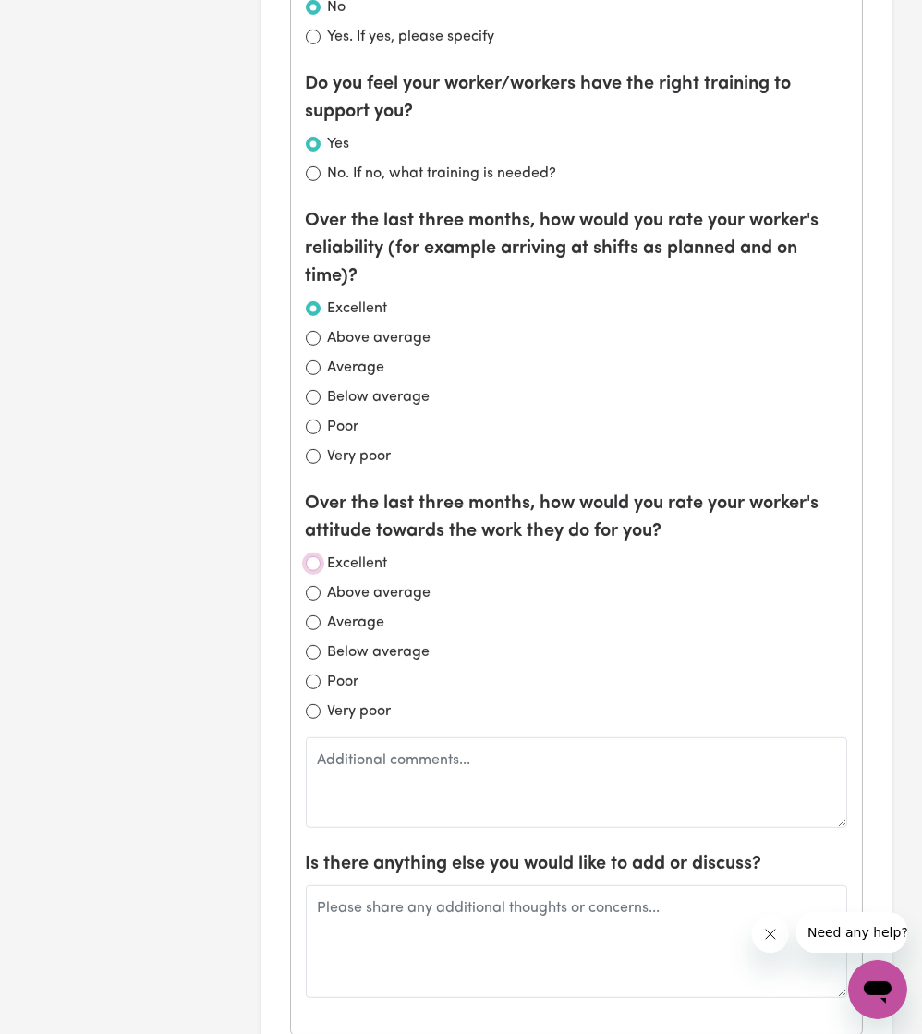
click at [307, 471] on input "Excellent" at bounding box center [313, 563] width 15 height 15
radio input "true"
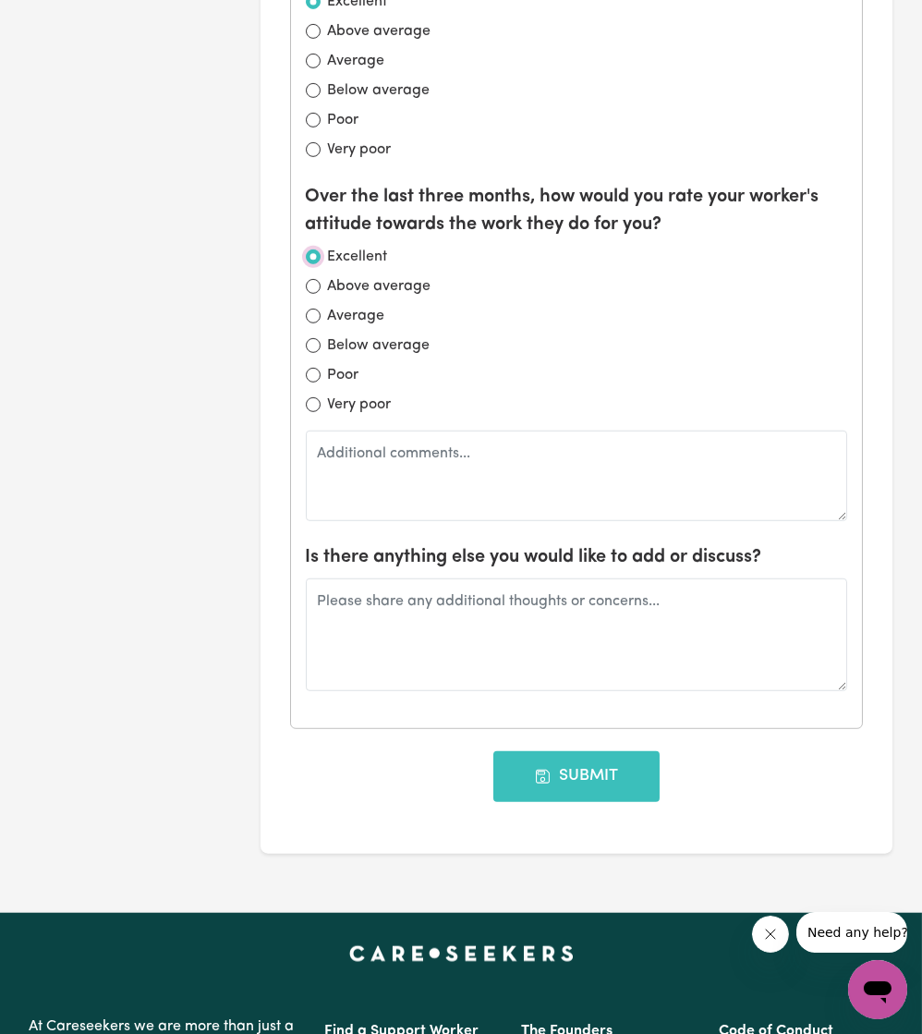
scroll to position [2155, 0]
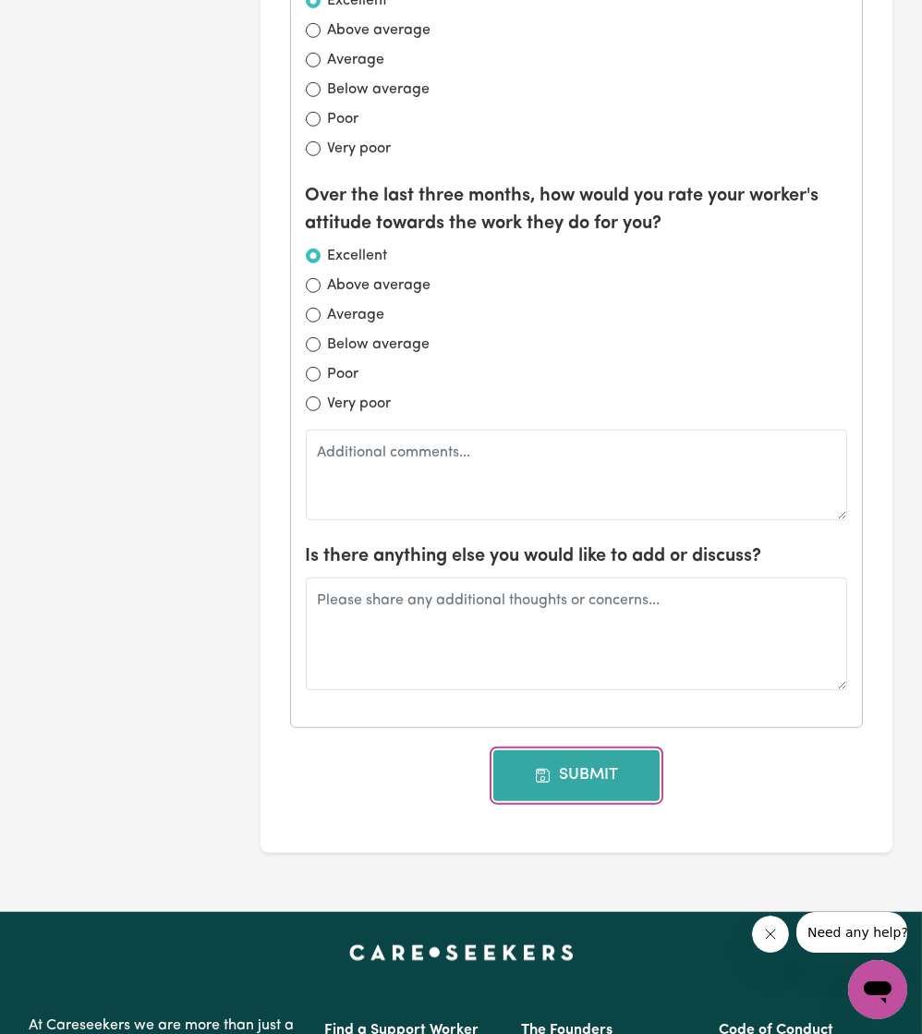
click at [591, 471] on button "Submit" at bounding box center [576, 775] width 166 height 50
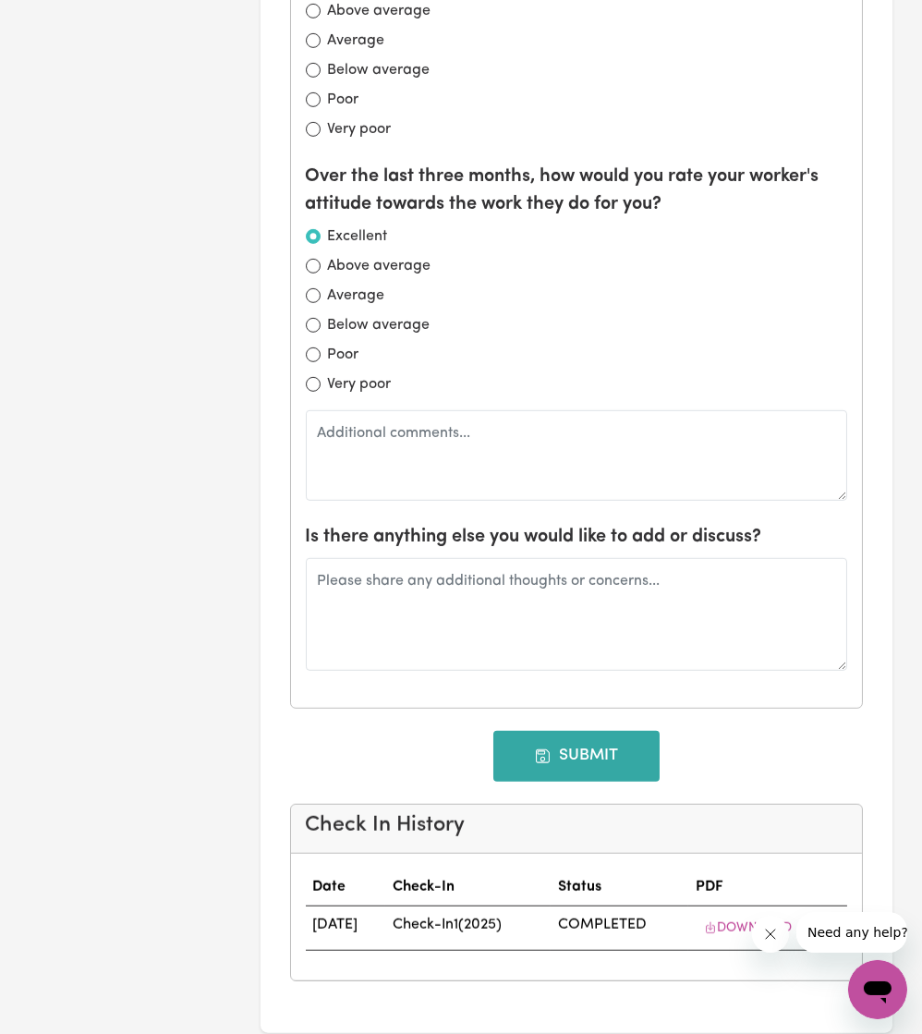
type input "[DATE]"
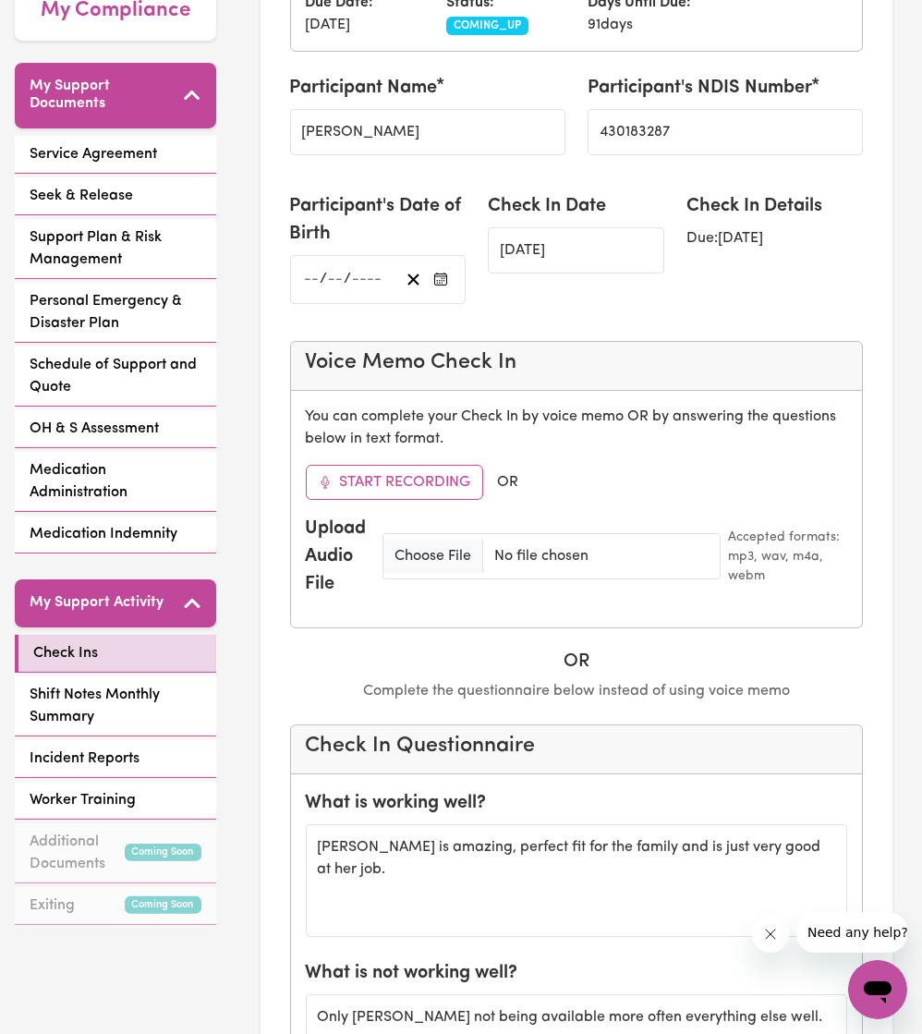
scroll to position [0, 0]
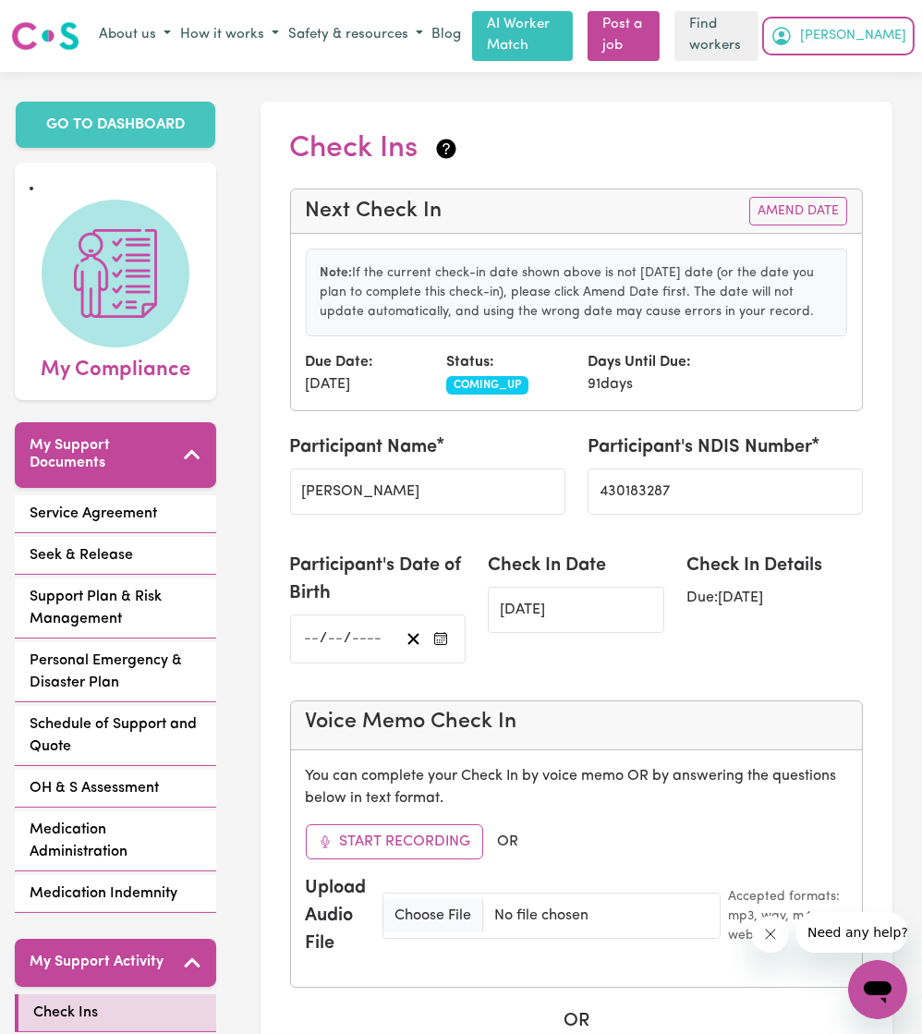
click at [793, 42] on icon "My Account" at bounding box center [781, 36] width 22 height 22
click at [848, 94] on link "Logout" at bounding box center [837, 107] width 146 height 35
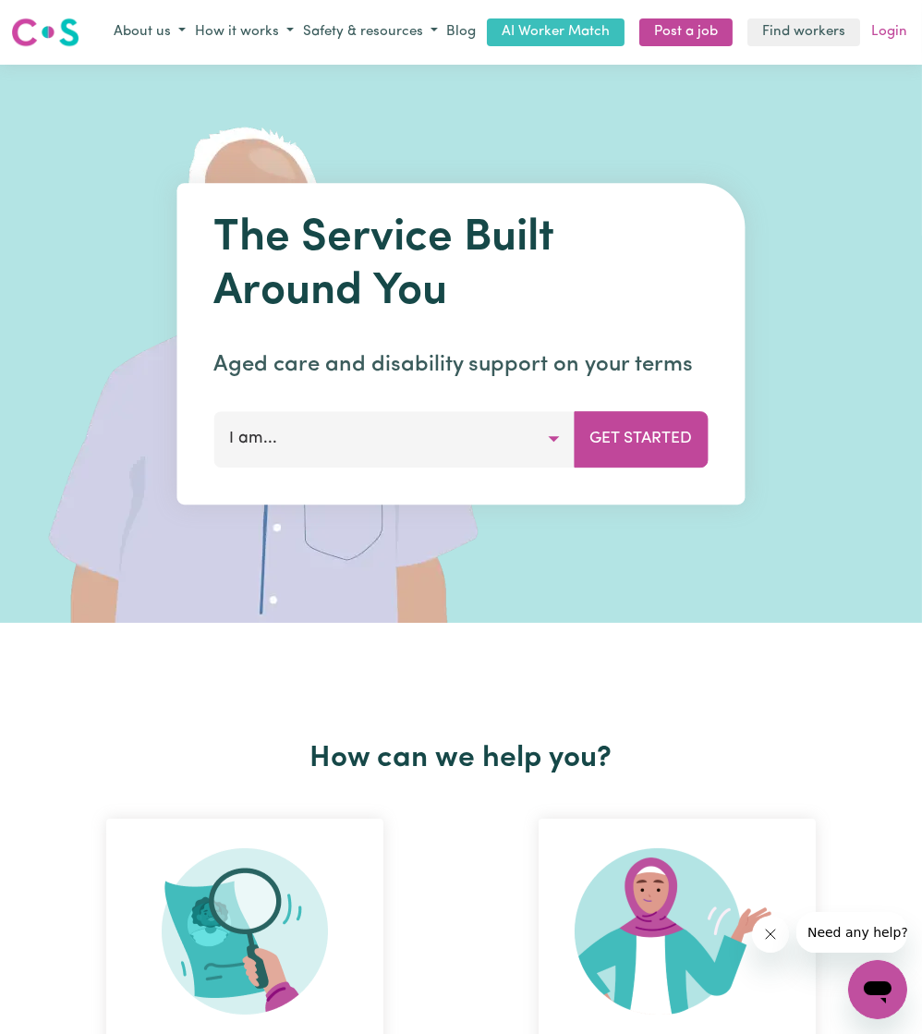
click at [879, 41] on link "Login" at bounding box center [888, 32] width 43 height 29
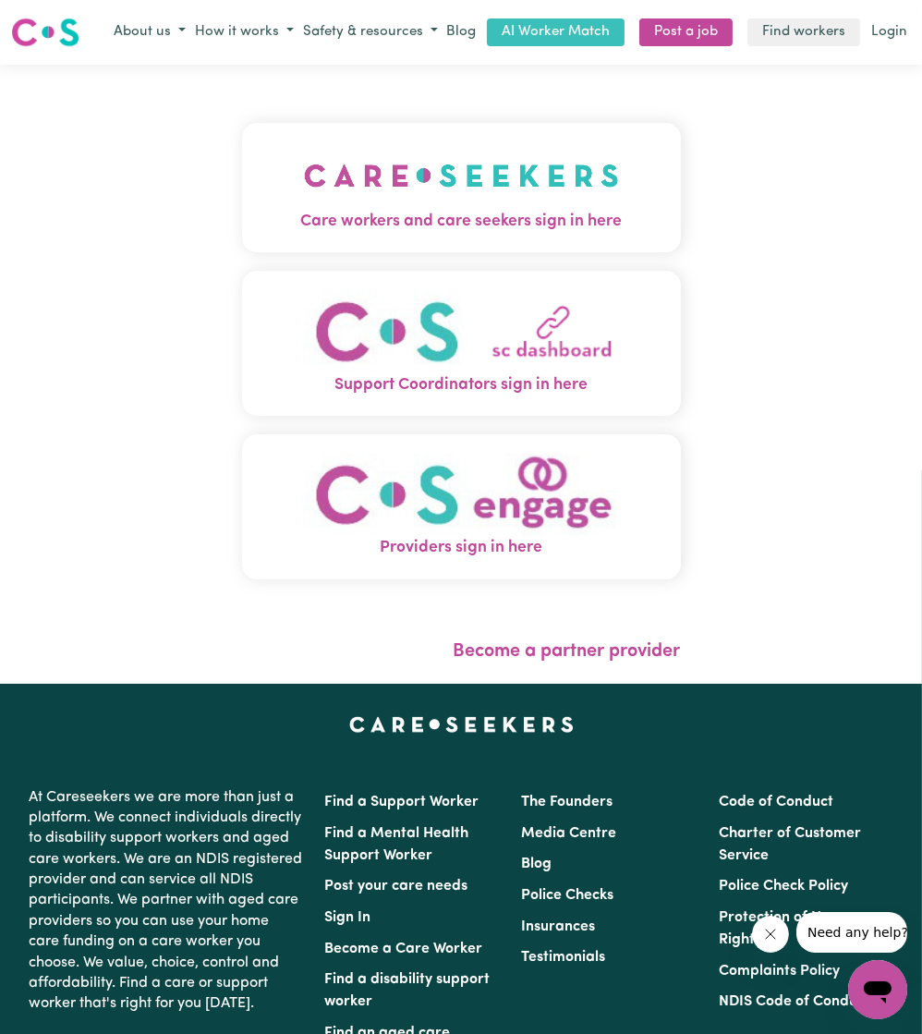
click at [639, 163] on div "Care workers and care seekers sign in here Support Coordinators sign in here Pr…" at bounding box center [461, 374] width 461 height 619
click at [549, 181] on img "Care workers and care seekers sign in here" at bounding box center [461, 175] width 315 height 68
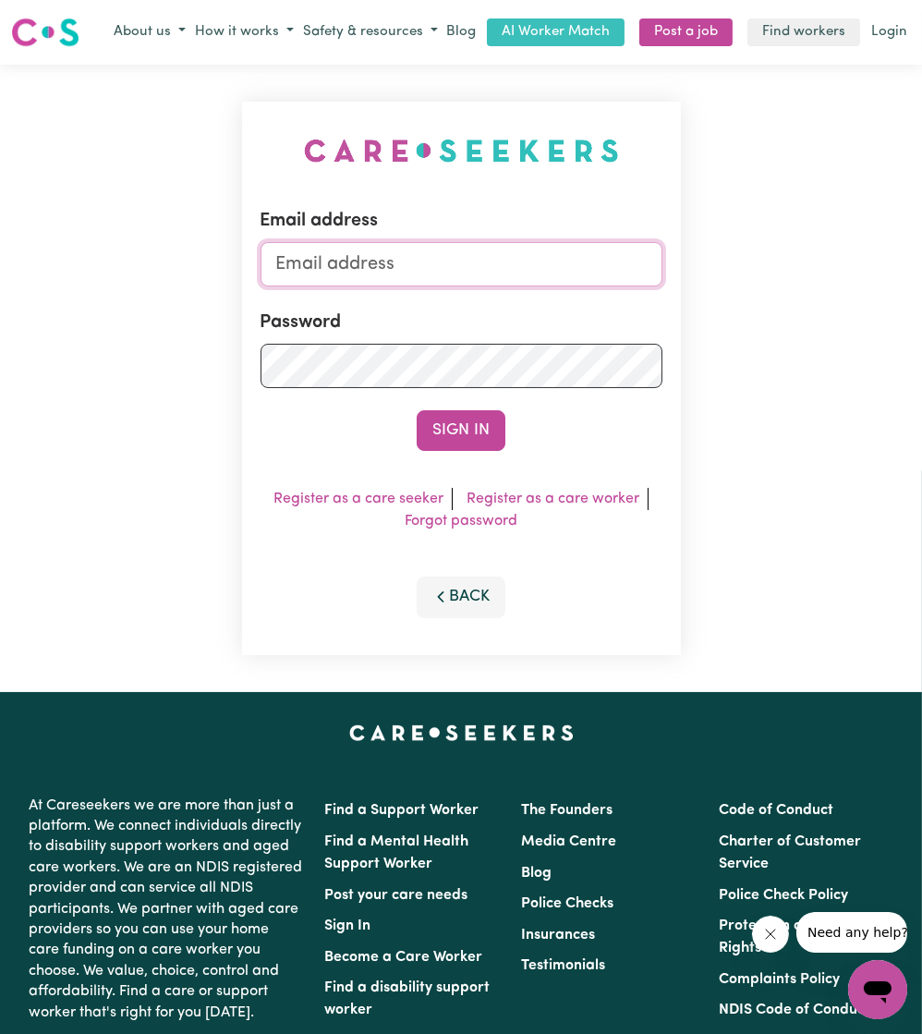
click at [570, 284] on input "Email address" at bounding box center [462, 264] width 402 height 44
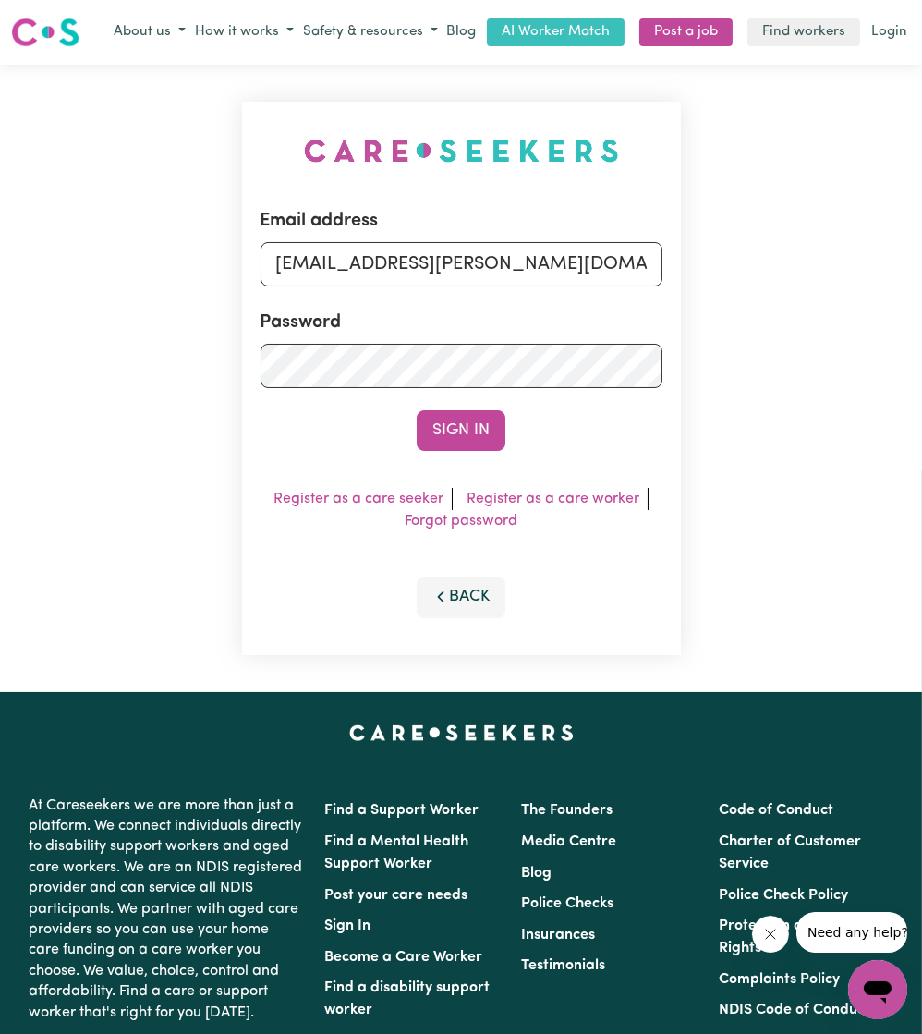
drag, startPoint x: 370, startPoint y: 266, endPoint x: 910, endPoint y: 288, distance: 540.9
click at [910, 288] on div "Email address [EMAIL_ADDRESS][PERSON_NAME][DOMAIN_NAME] Password Sign In Regist…" at bounding box center [461, 378] width 922 height 627
type input "[EMAIL_ADDRESS][DOMAIN_NAME]"
click at [417, 410] on button "Sign In" at bounding box center [461, 430] width 89 height 41
